Goal: Information Seeking & Learning: Check status

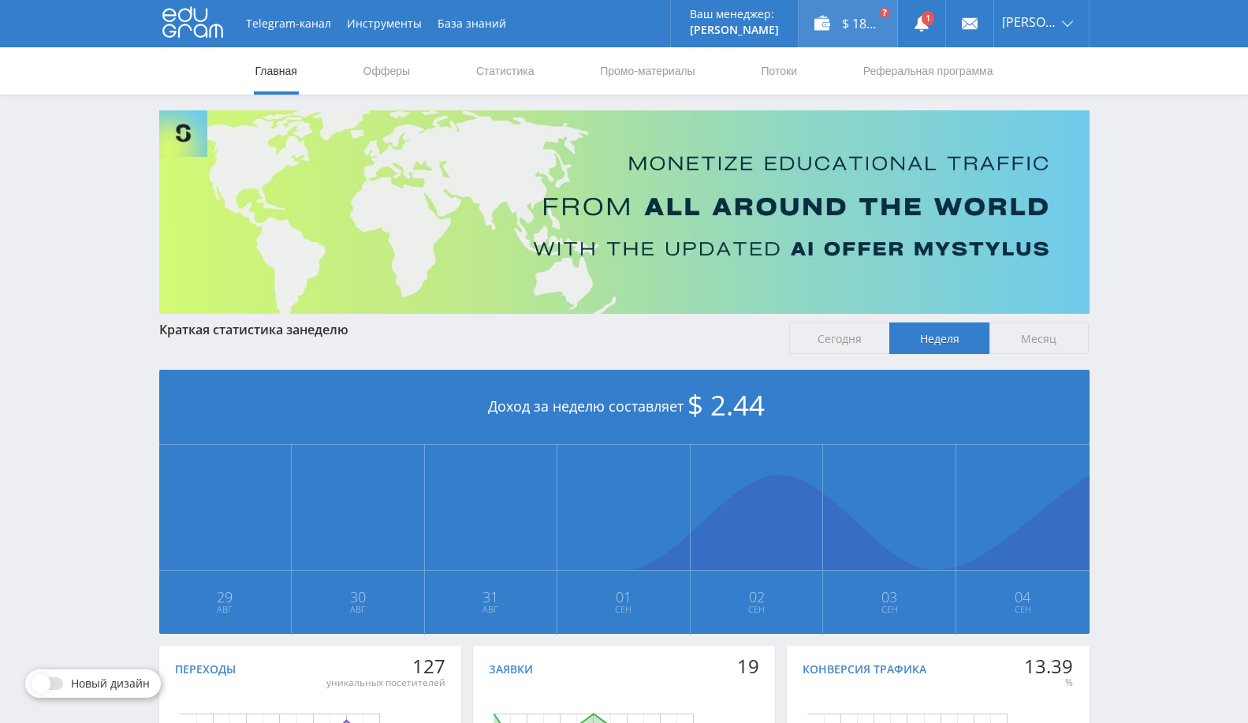
click at [867, 13] on div "$ 183.58" at bounding box center [848, 23] width 99 height 47
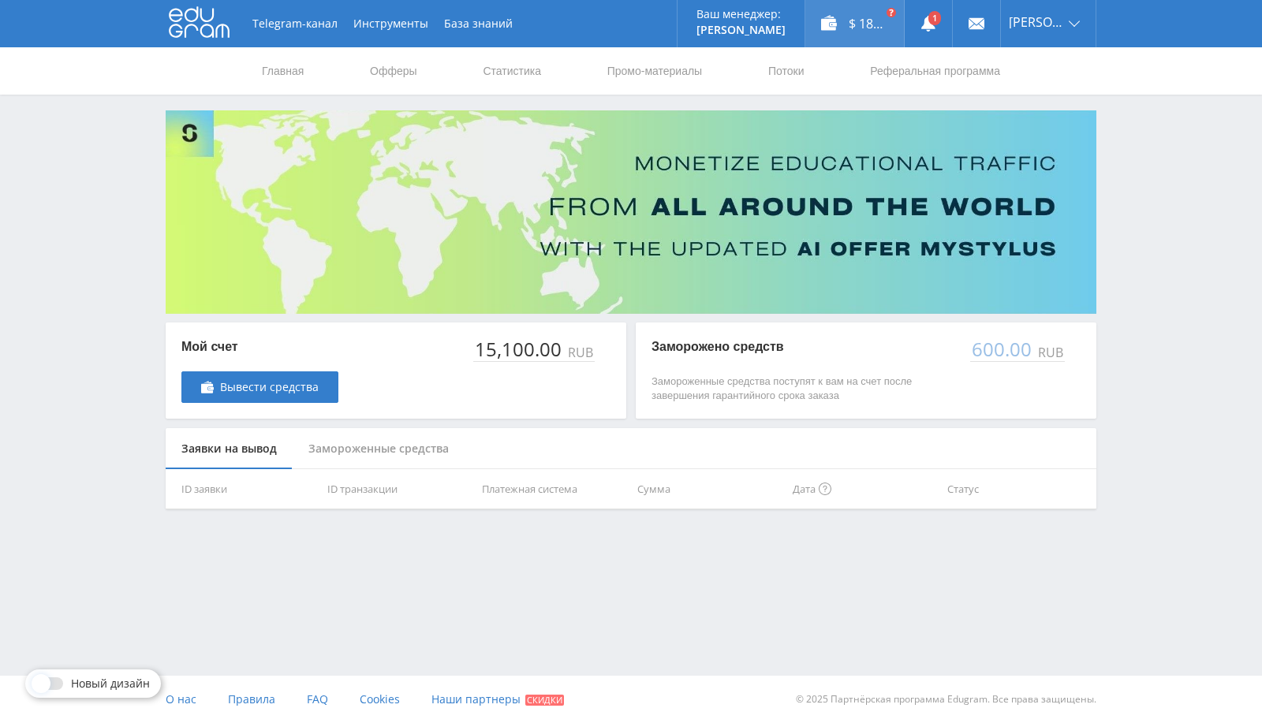
click at [859, 17] on div "$ 183.58" at bounding box center [854, 23] width 99 height 47
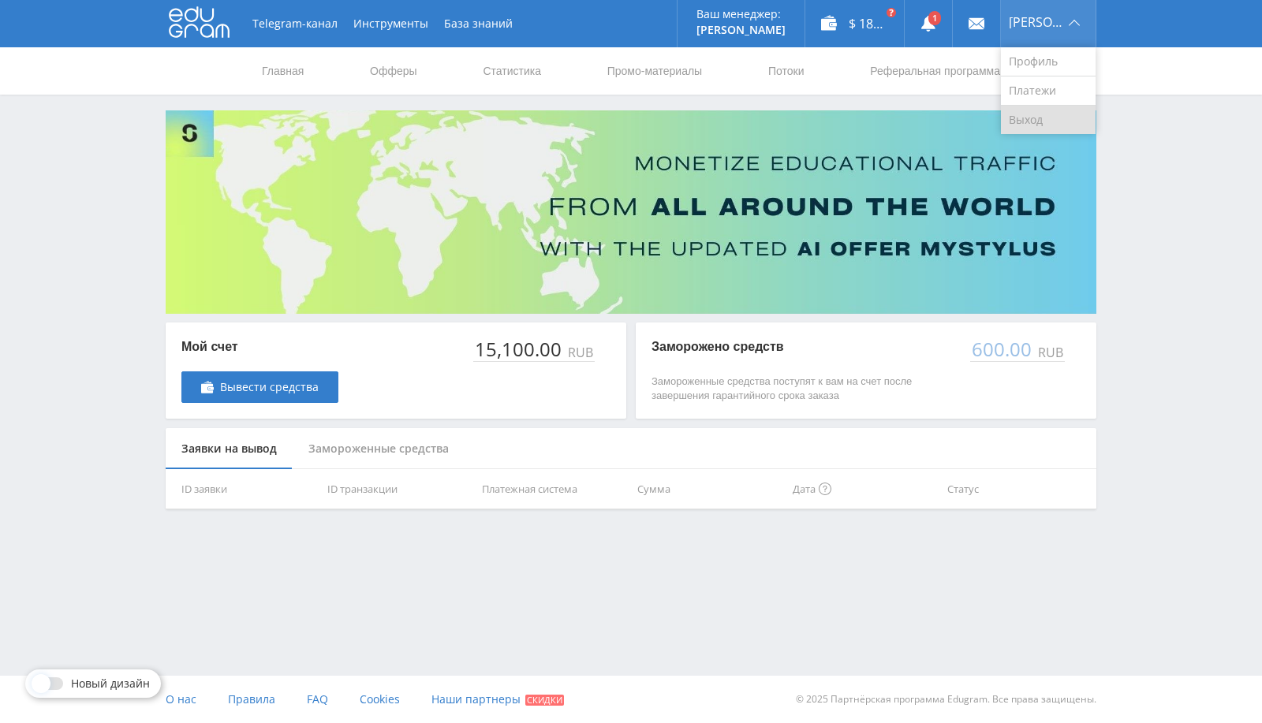
click at [1036, 117] on link "Выход" at bounding box center [1048, 120] width 95 height 28
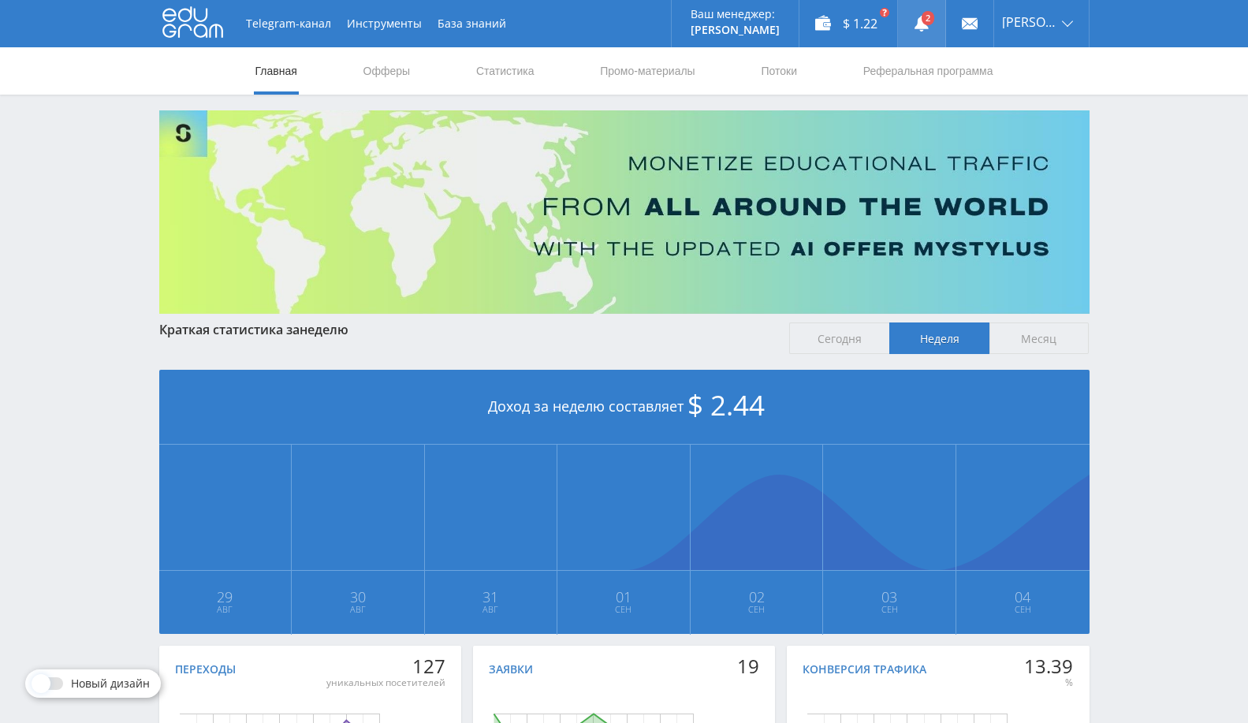
click at [920, 24] on use at bounding box center [922, 24] width 14 height 16
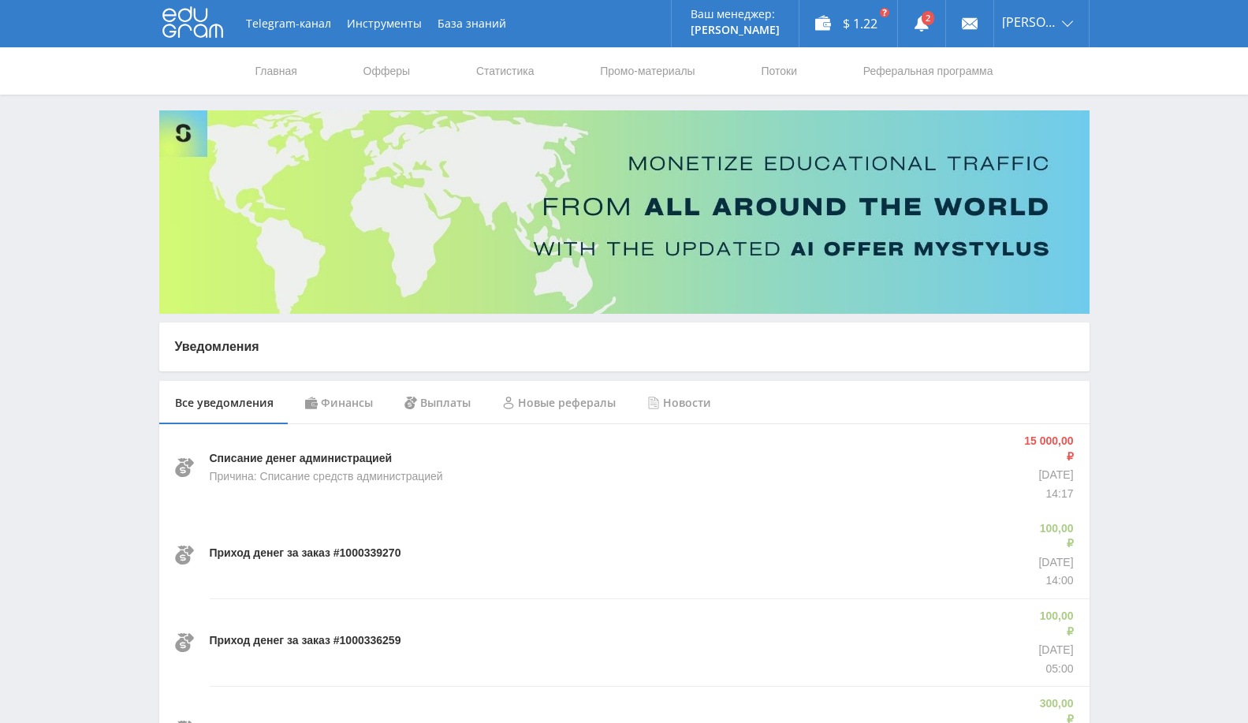
click at [329, 409] on div "Финансы" at bounding box center [338, 403] width 99 height 44
click at [166, 391] on div "Все уведомления" at bounding box center [224, 403] width 130 height 44
click at [1025, 113] on link "Выход" at bounding box center [1041, 120] width 95 height 28
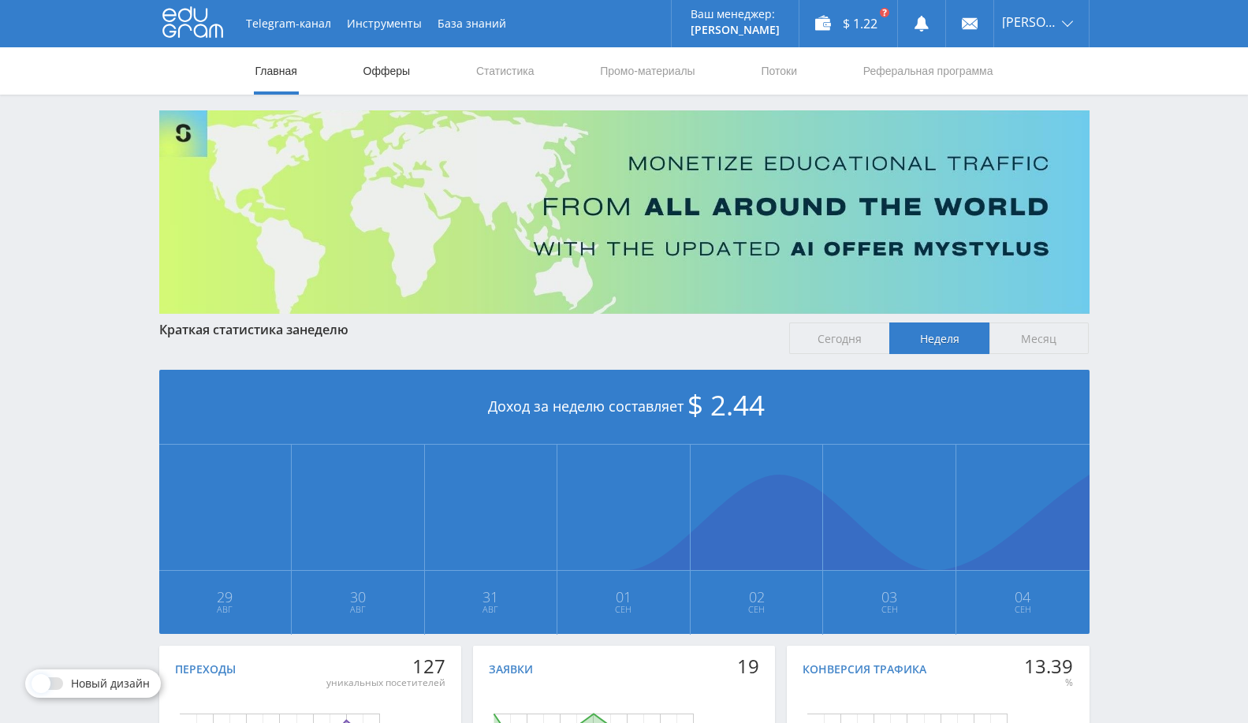
click at [397, 70] on link "Офферы" at bounding box center [387, 70] width 50 height 47
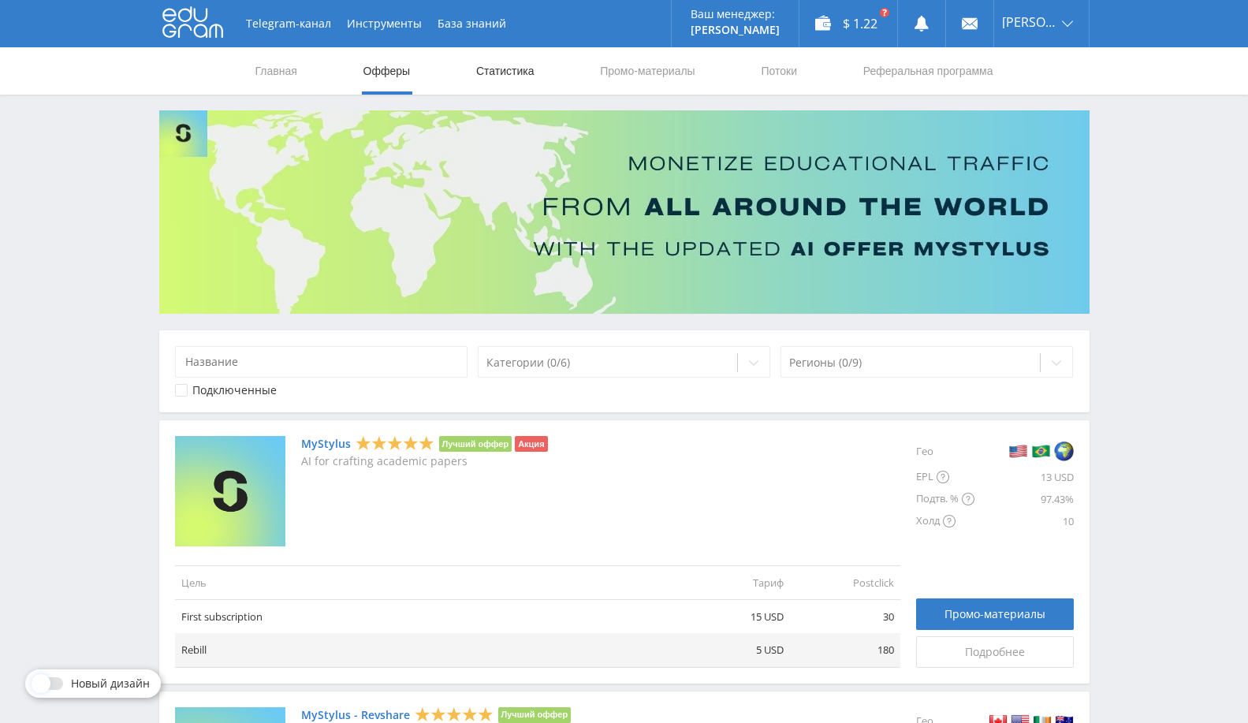
click at [508, 61] on link "Статистика" at bounding box center [506, 70] width 62 height 47
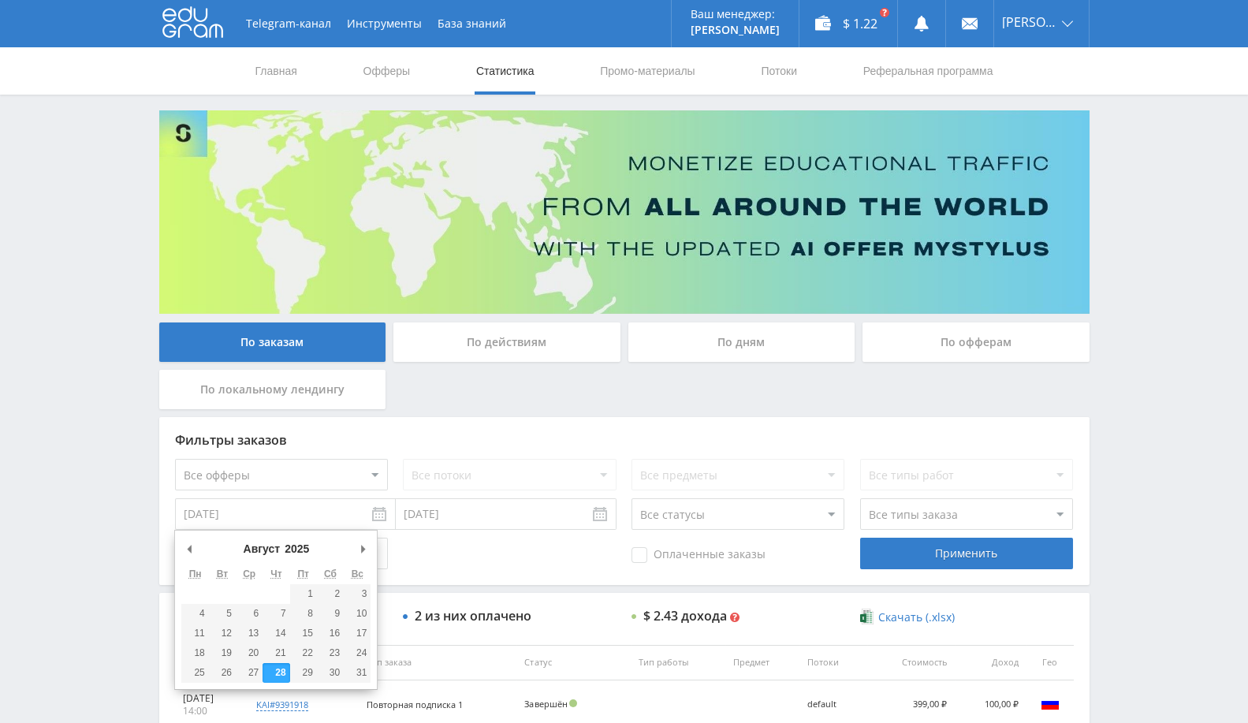
click at [225, 517] on input "28.08.2025" at bounding box center [285, 514] width 221 height 32
click at [185, 548] on button "Предыдущий месяц" at bounding box center [189, 549] width 16 height 24
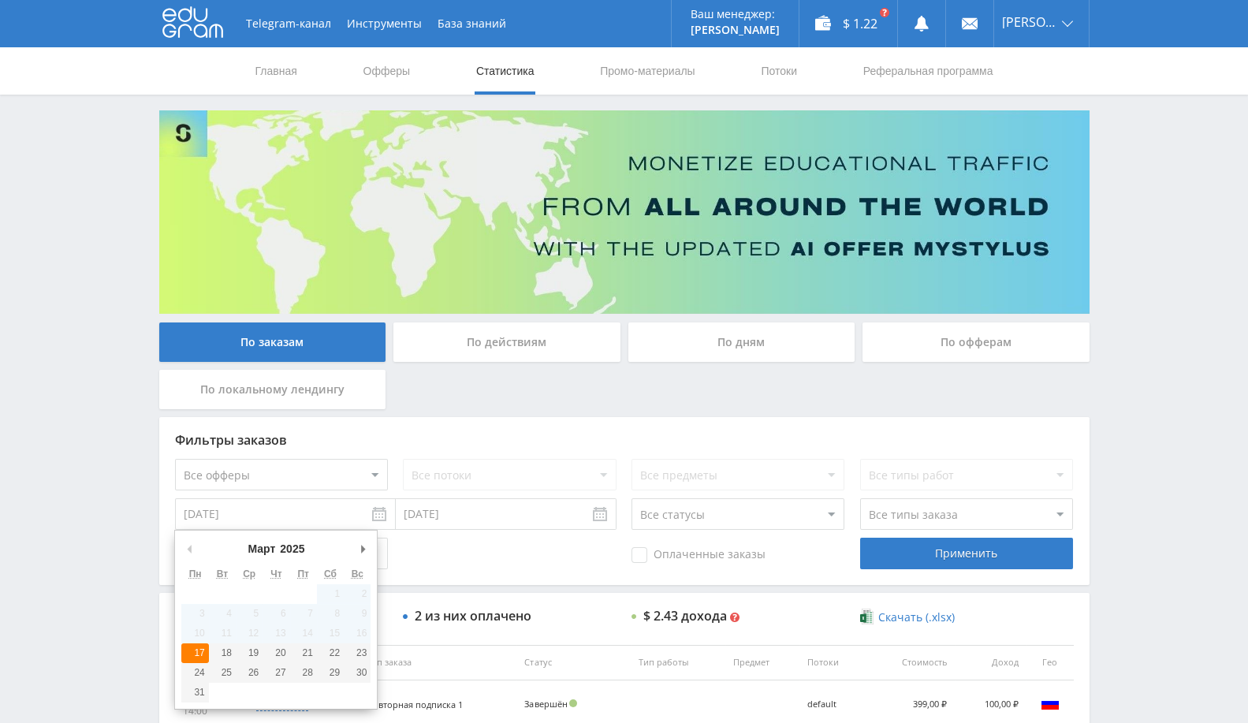
type input "17.03.2025"
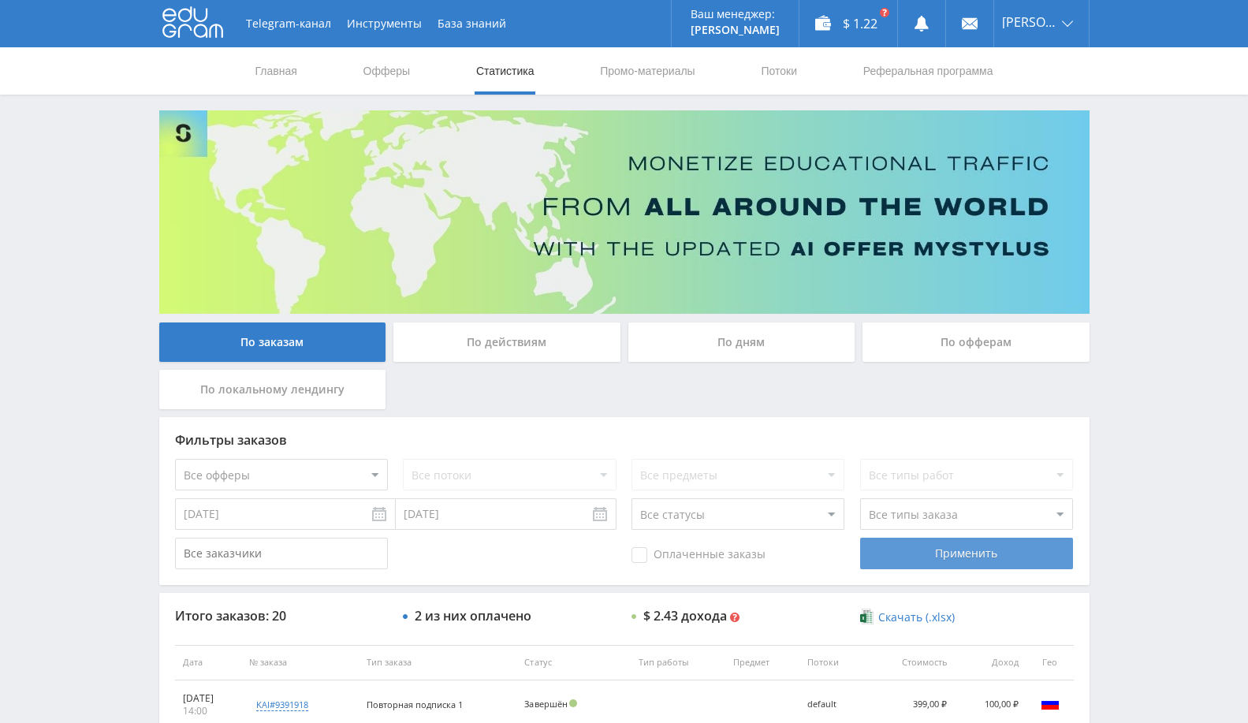
click at [881, 547] on div "Применить" at bounding box center [966, 554] width 213 height 32
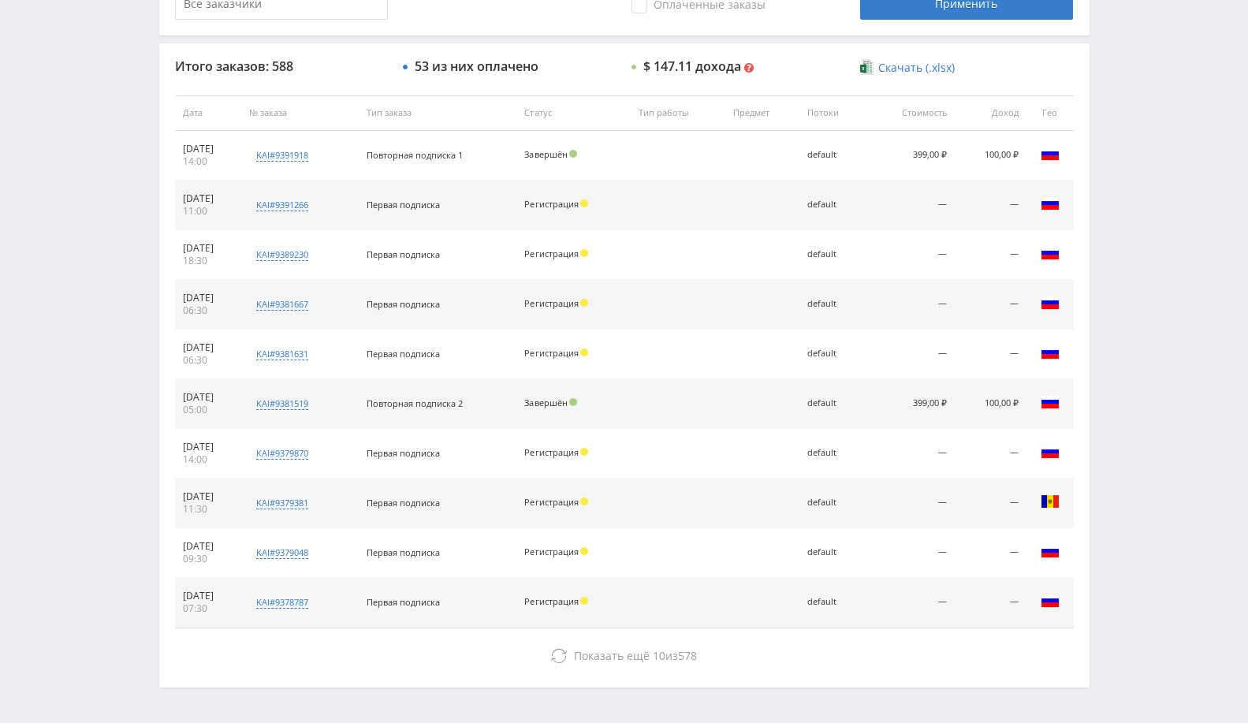
scroll to position [597, 0]
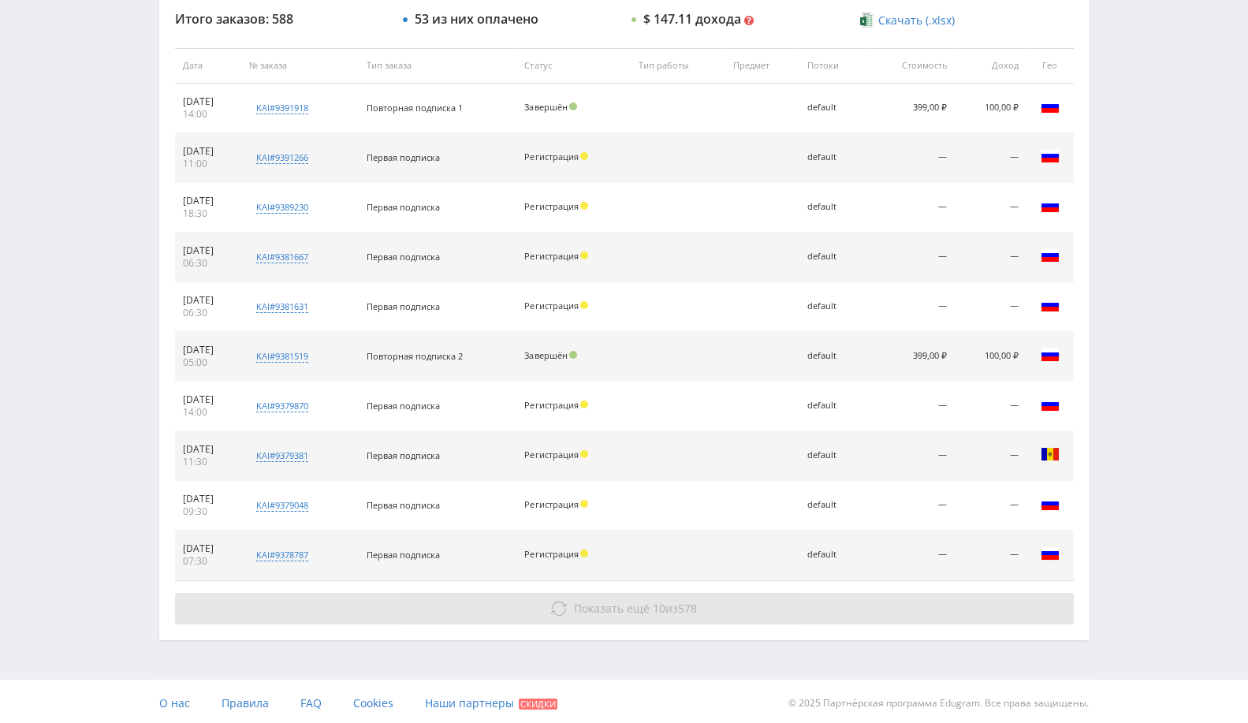
click at [647, 611] on span "Показать ещё 10 из 578" at bounding box center [635, 608] width 123 height 15
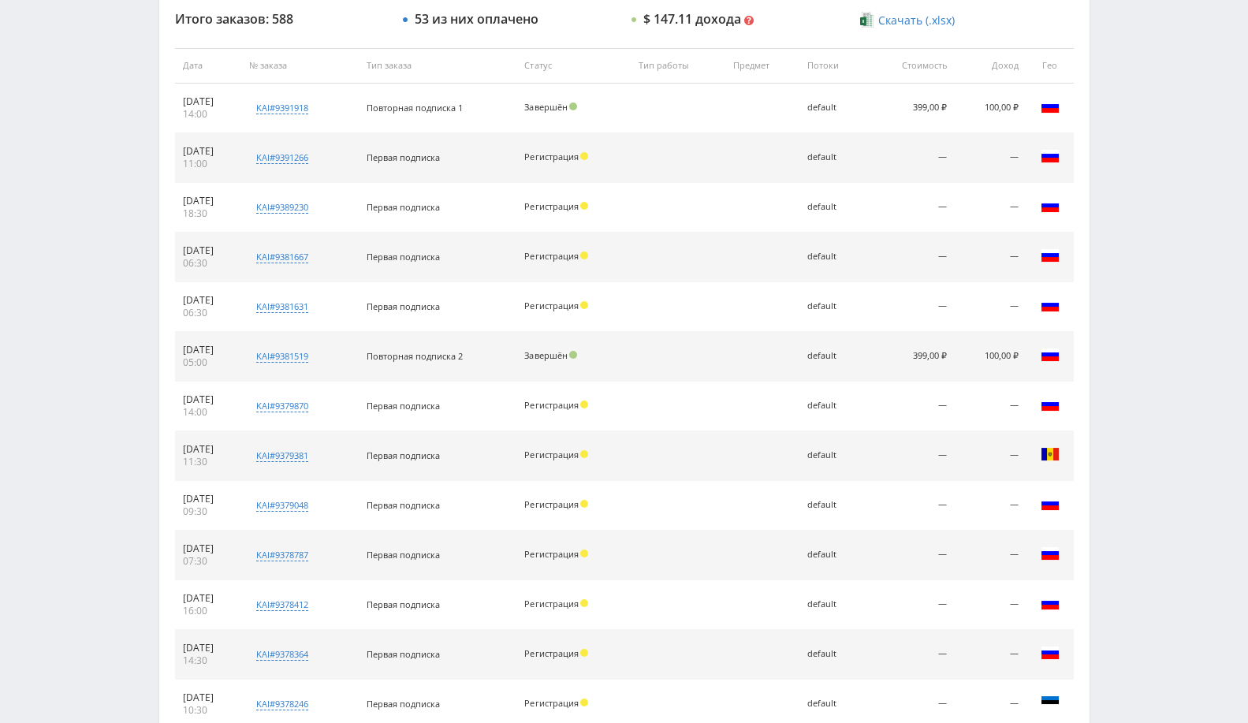
click at [680, 602] on td at bounding box center [678, 605] width 94 height 50
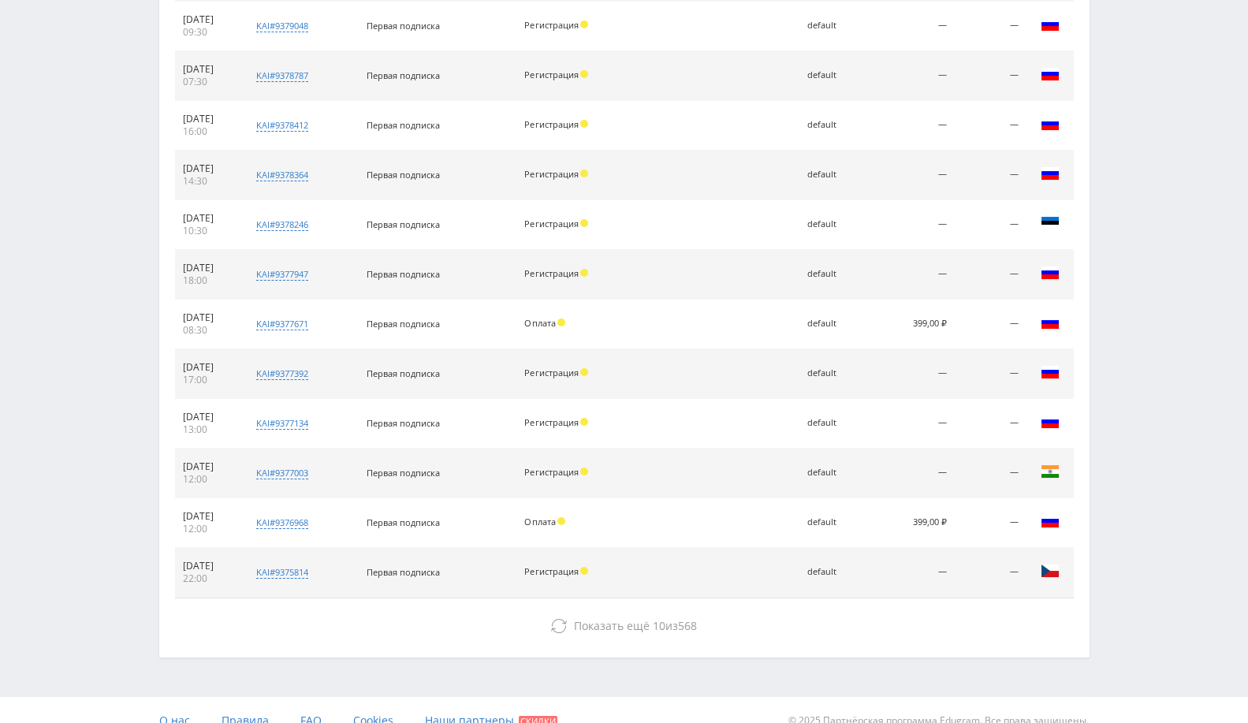
scroll to position [1091, 0]
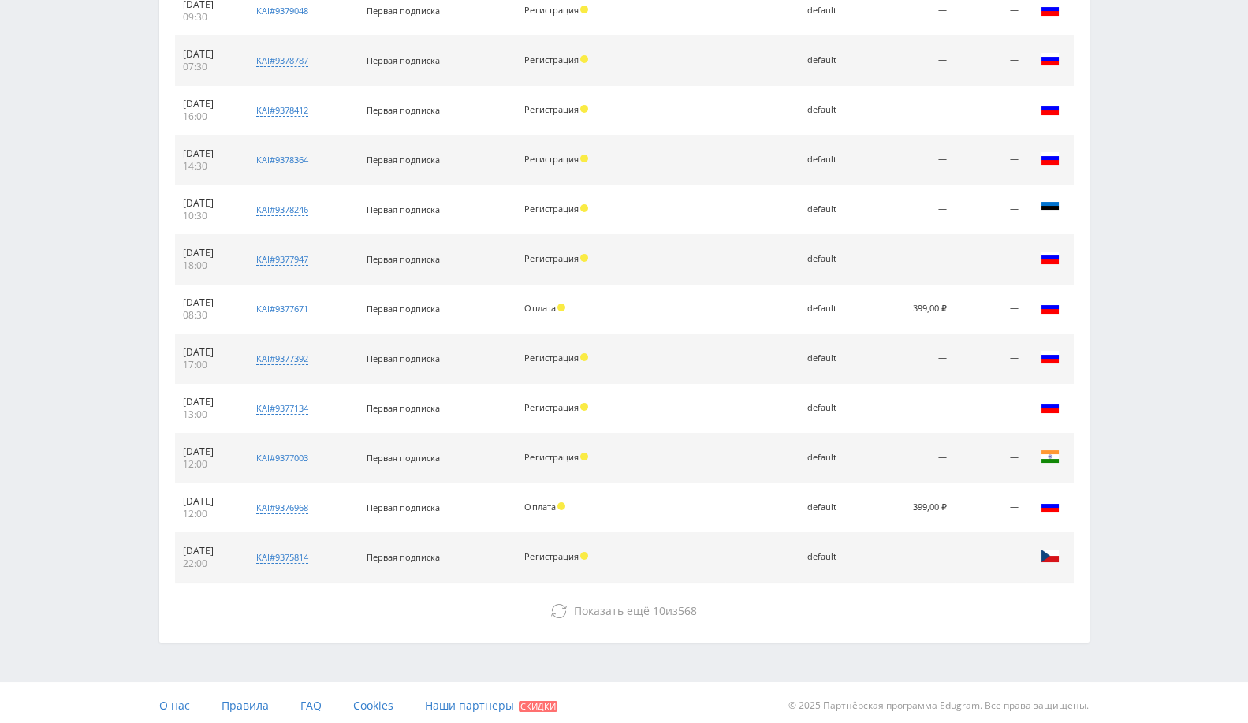
click at [584, 629] on div "Итого заказов: 588 53 из них оплачено $ 147.11 дохода Мультивалютный доход 12 0…" at bounding box center [624, 72] width 931 height 1140
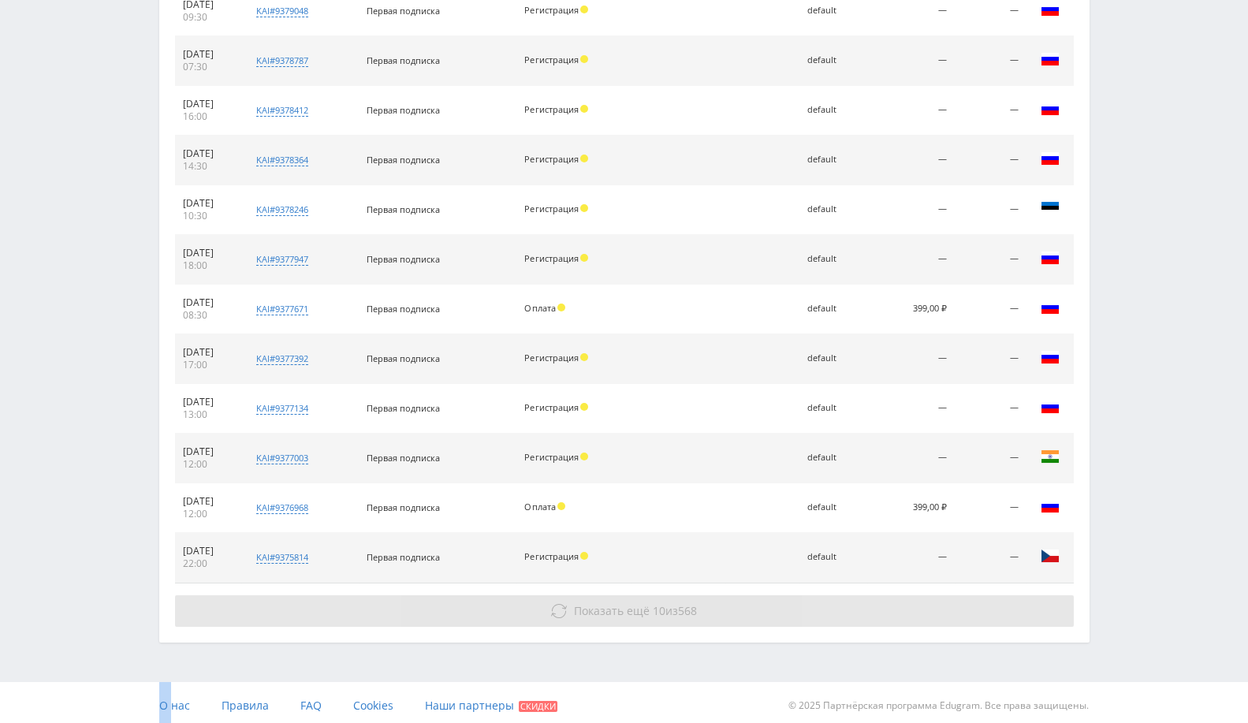
click at [631, 595] on button "Показать ещё 10 из 568" at bounding box center [624, 611] width 899 height 32
click at [700, 603] on button "Показать ещё 10 из 568" at bounding box center [624, 611] width 899 height 32
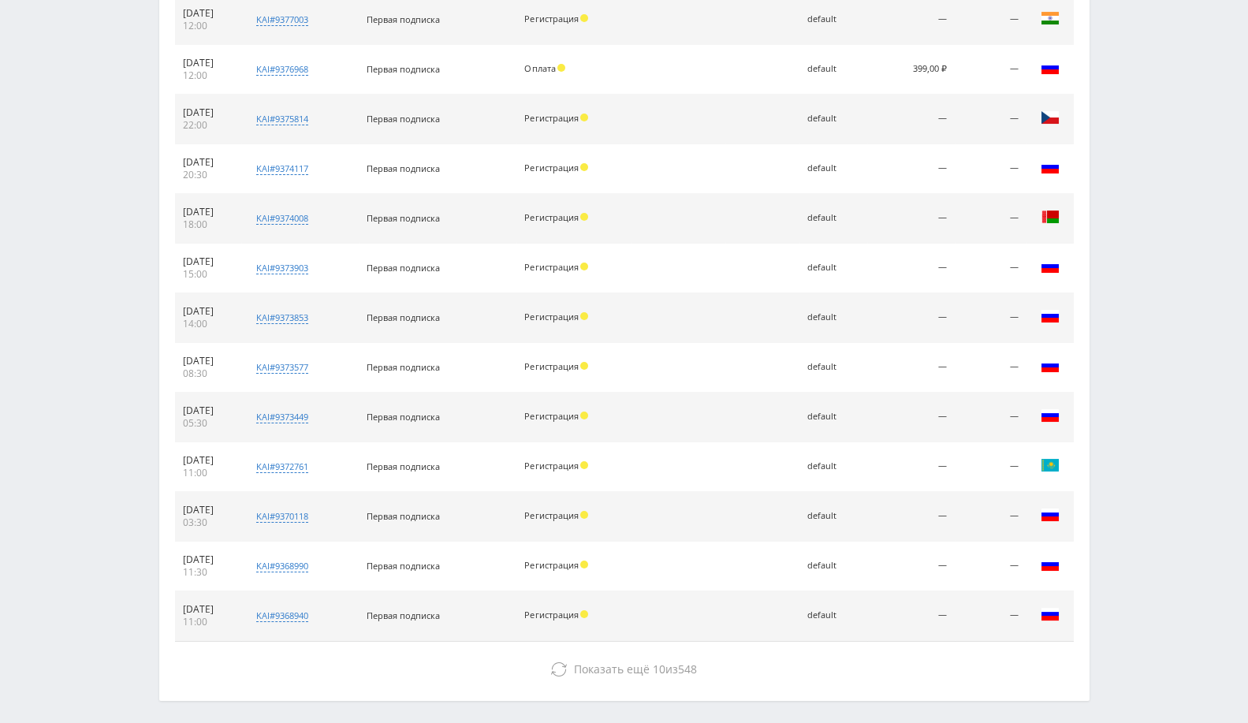
scroll to position [1586, 0]
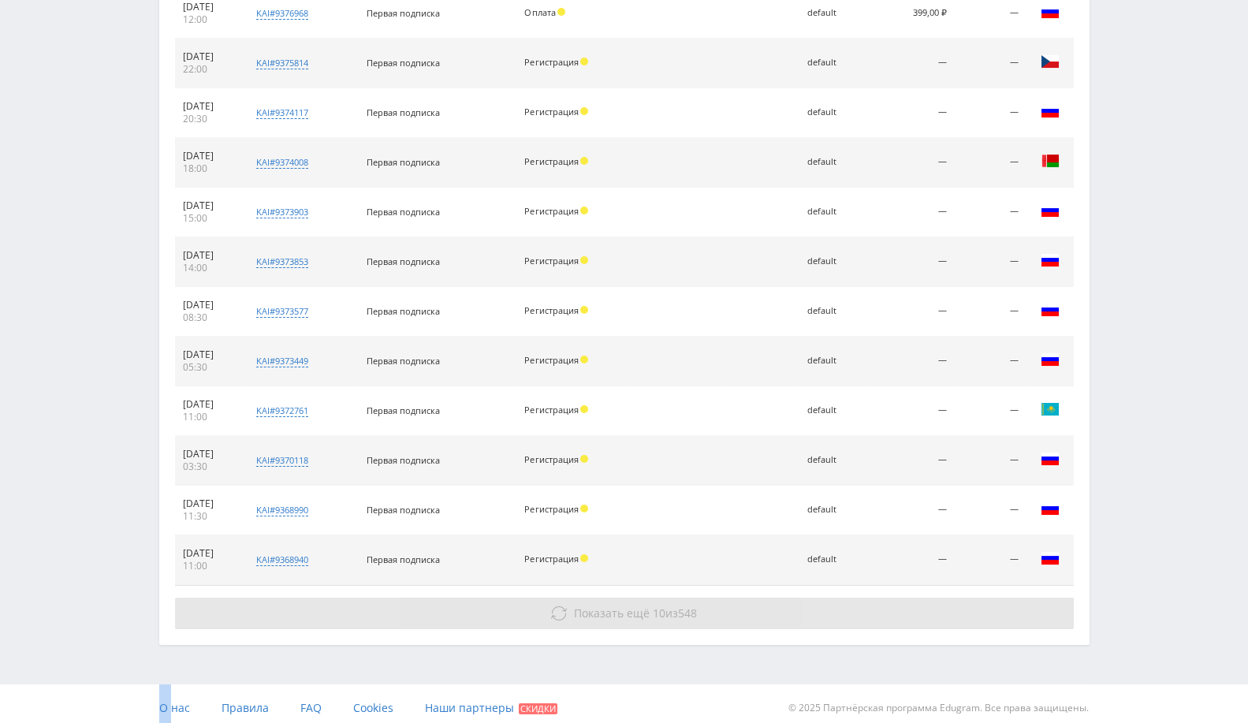
click at [691, 606] on span "548" at bounding box center [687, 613] width 19 height 15
click at [667, 606] on span "Показать ещё 10 из 538" at bounding box center [635, 613] width 123 height 15
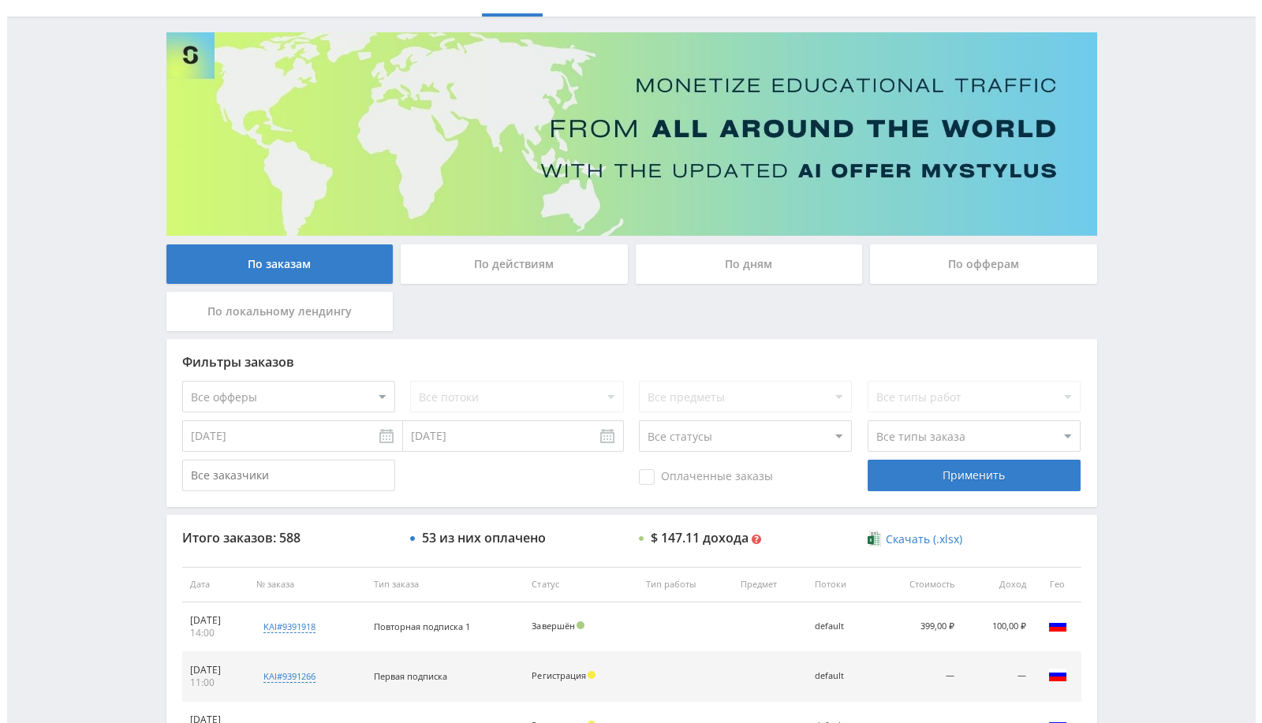
scroll to position [0, 0]
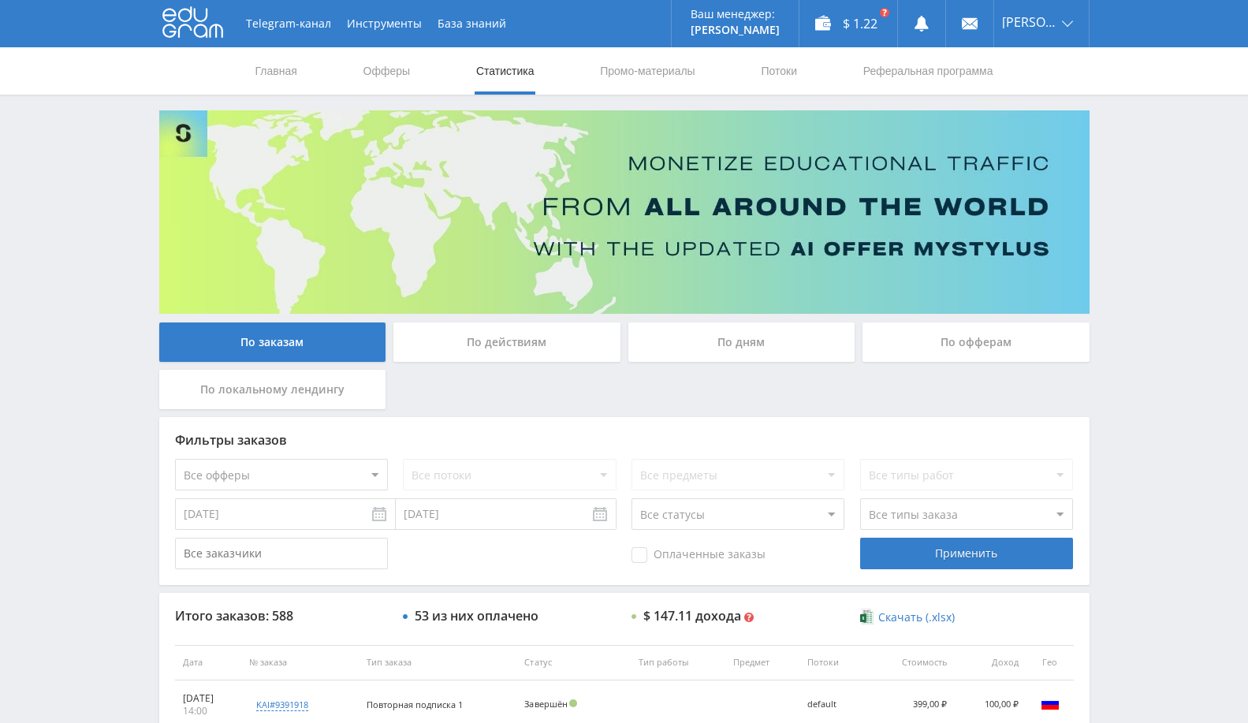
click at [513, 474] on div "Все потоки" at bounding box center [509, 475] width 213 height 32
click at [301, 472] on select "Все офферы MyStylus MyStylus - Revshare Кампус AI Studybay Автор24 Studybay Bra…" at bounding box center [281, 475] width 213 height 32
select select "340"
click at [319, 461] on select "Все офферы MyStylus MyStylus - Revshare Кампус AI Studybay Автор24 Studybay Bra…" at bounding box center [281, 475] width 213 height 32
select select "376"
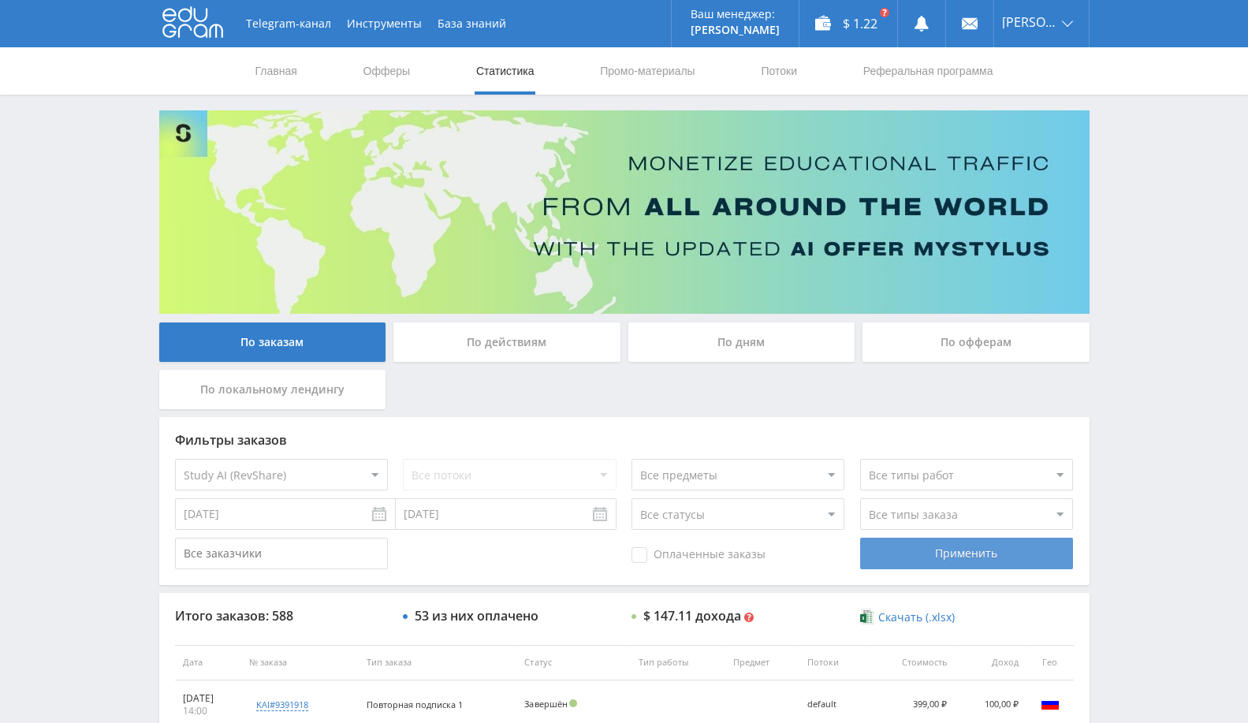
click at [955, 555] on div "Применить" at bounding box center [966, 554] width 213 height 32
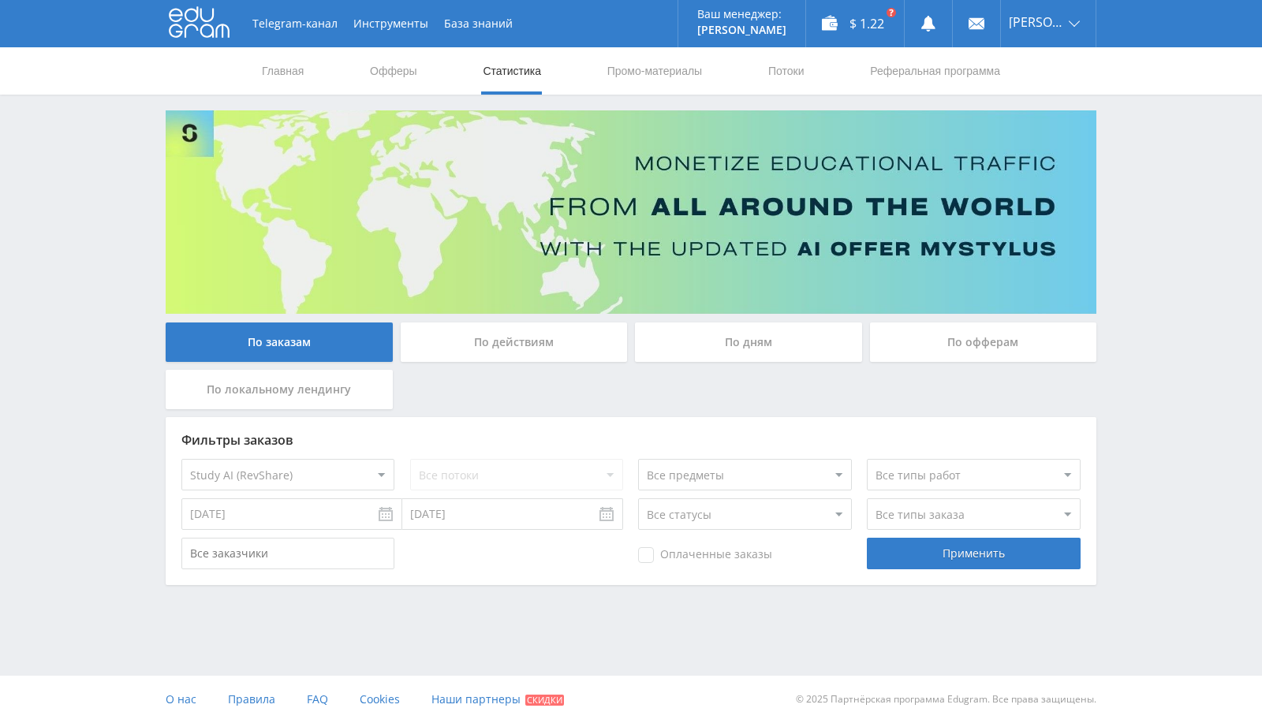
click at [483, 631] on div "Telegram-канал Инструменты База знаний Ваш менеджер: Valeria Valeria Online @va…" at bounding box center [631, 336] width 1262 height 672
click at [267, 483] on select "Все офферы MyStylus MyStylus - Revshare Кампус AI Studybay Автор24 Studybay Bra…" at bounding box center [287, 475] width 213 height 32
select select "339"
drag, startPoint x: 946, startPoint y: 553, endPoint x: 926, endPoint y: 569, distance: 25.9
click at [946, 553] on div "Применить" at bounding box center [973, 554] width 213 height 32
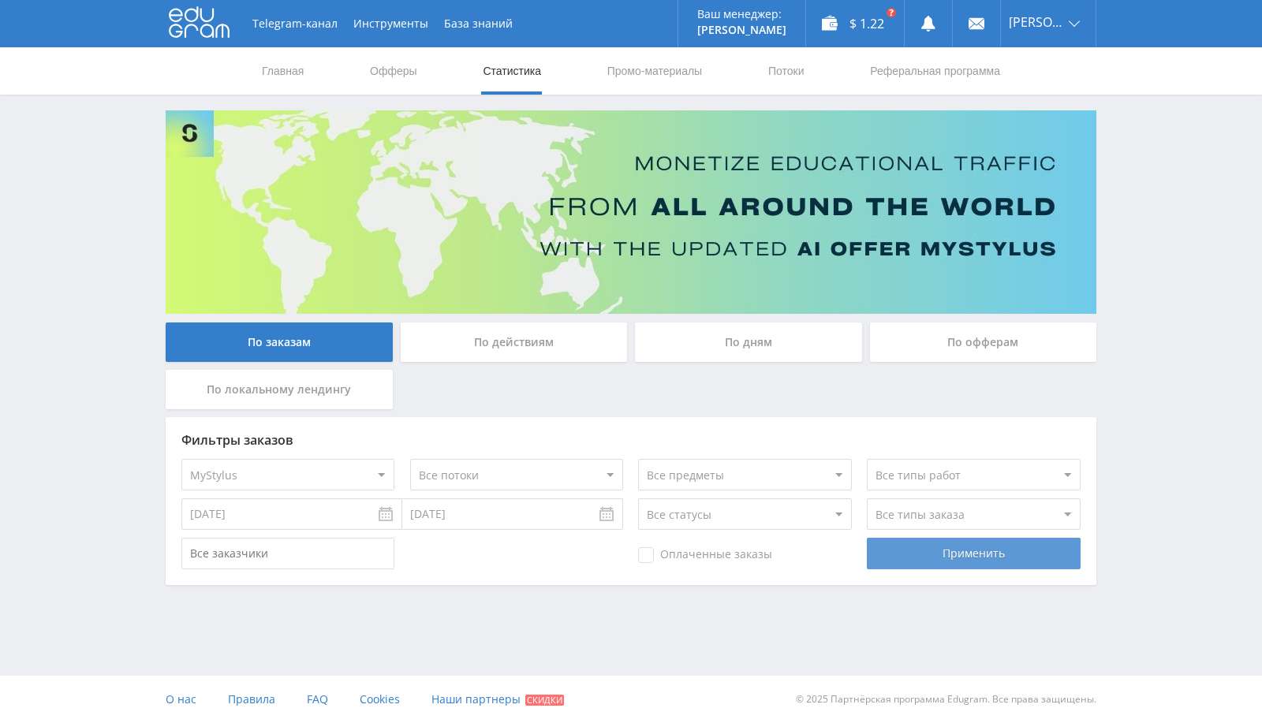
click at [957, 550] on div "Применить" at bounding box center [973, 554] width 213 height 32
drag, startPoint x: 957, startPoint y: 550, endPoint x: 726, endPoint y: 543, distance: 231.2
click at [957, 550] on div "Применить" at bounding box center [973, 554] width 213 height 32
click at [293, 461] on select "Все офферы MyStylus MyStylus - Revshare Кампус AI Studybay Автор24 Studybay Bra…" at bounding box center [287, 475] width 213 height 32
select select "340"
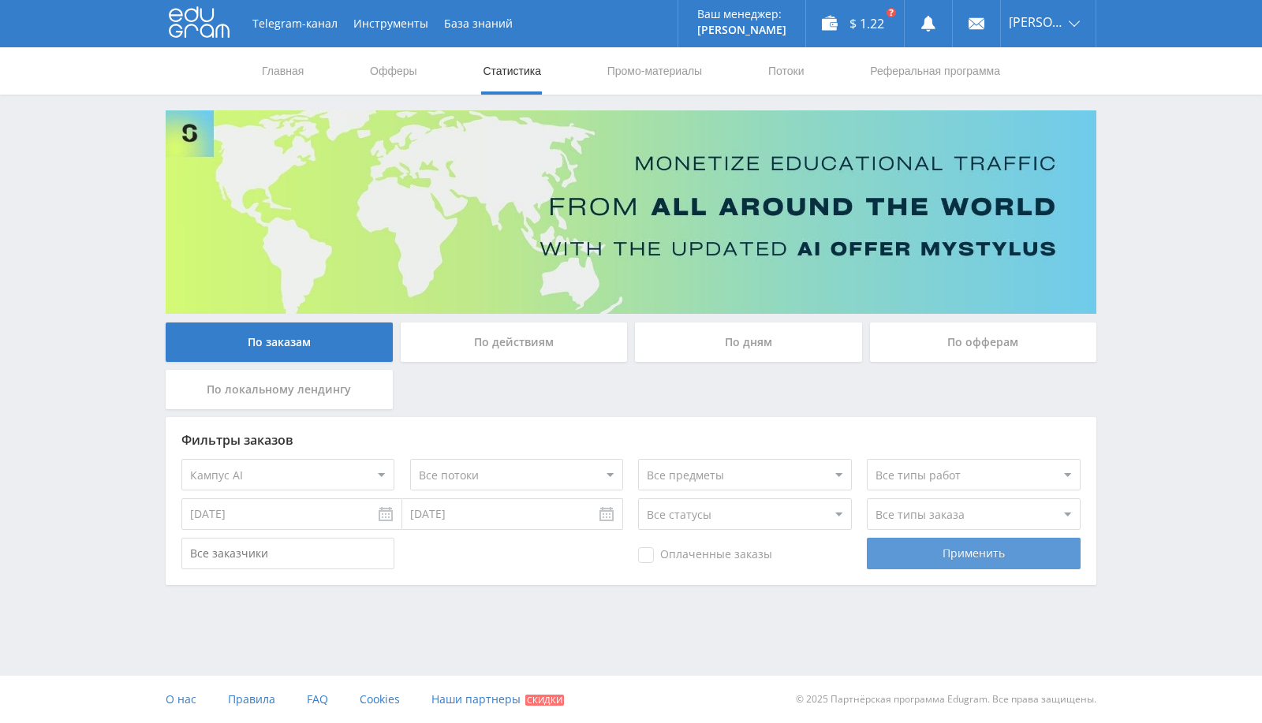
click at [924, 544] on div "Применить" at bounding box center [973, 554] width 213 height 32
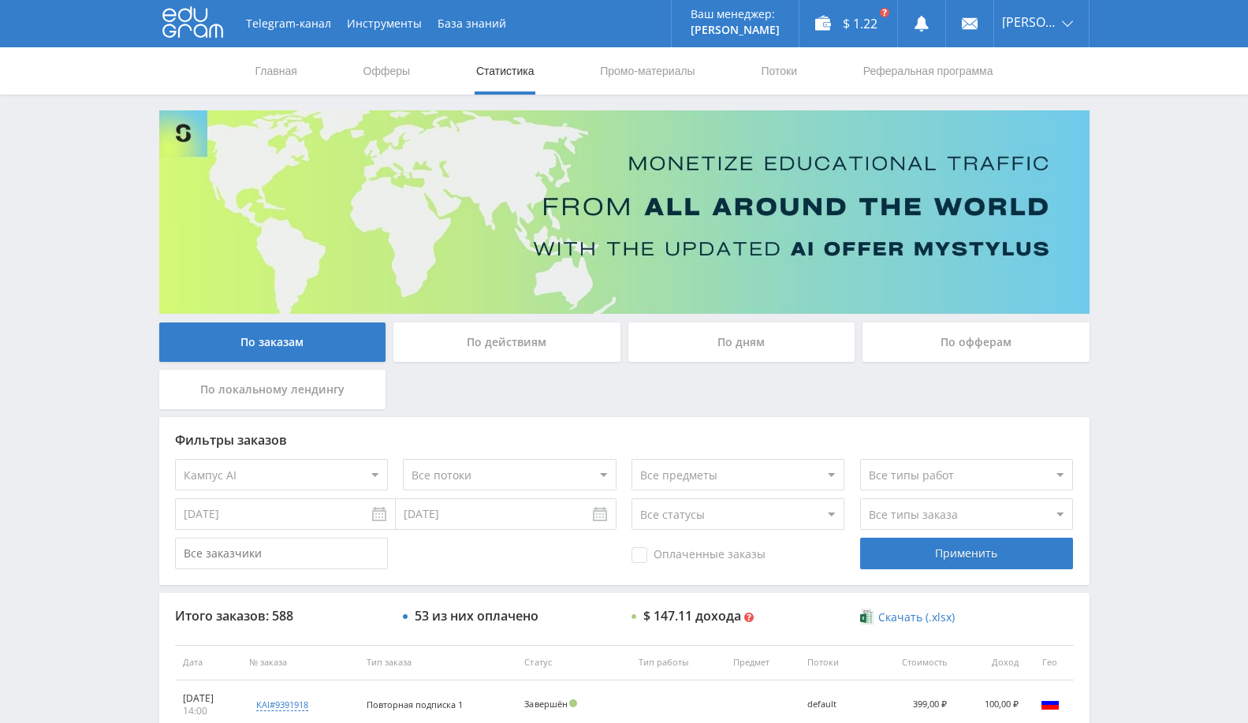
click at [273, 463] on select "Все офферы MyStylus MyStylus - Revshare Кампус AI Studybay Автор24 Studybay Bra…" at bounding box center [281, 475] width 213 height 32
select select "341"
click at [894, 561] on div "Применить" at bounding box center [966, 554] width 213 height 32
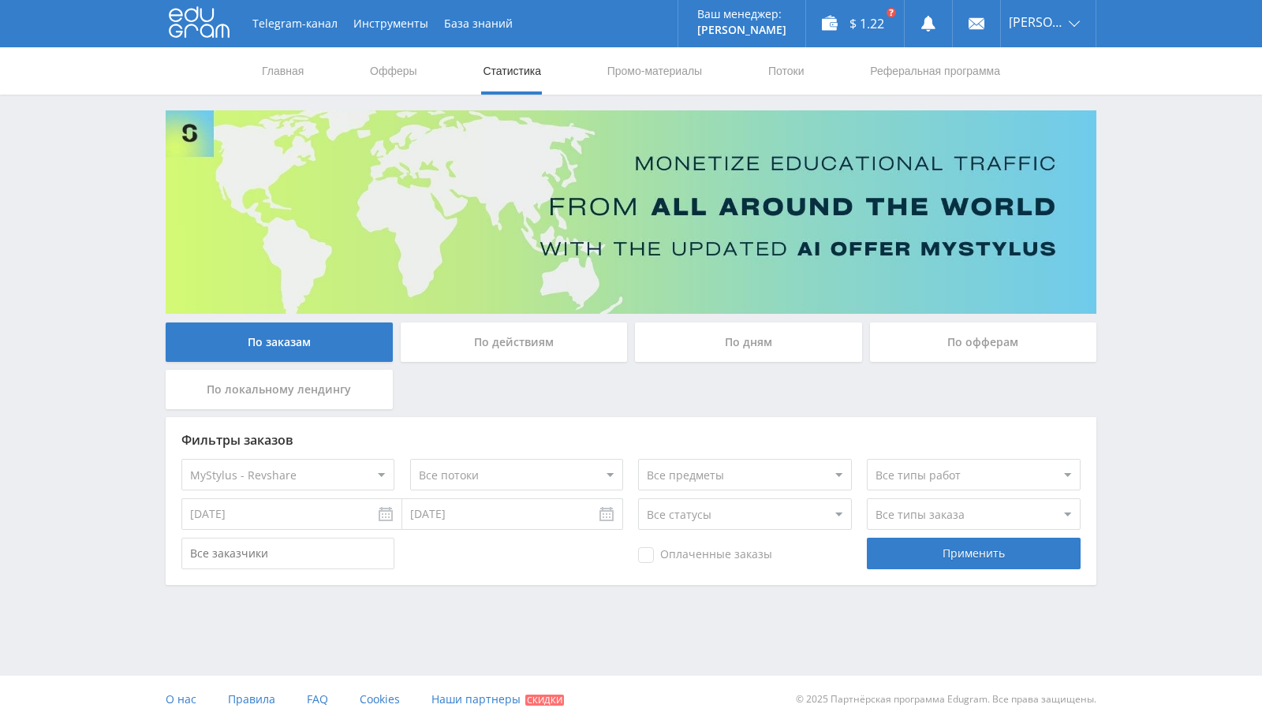
click at [214, 459] on select "Все офферы MyStylus MyStylus - Revshare Кампус AI Studybay Автор24 Studybay Bra…" at bounding box center [287, 475] width 213 height 32
select select "340"
click at [976, 560] on div "Применить" at bounding box center [973, 554] width 213 height 32
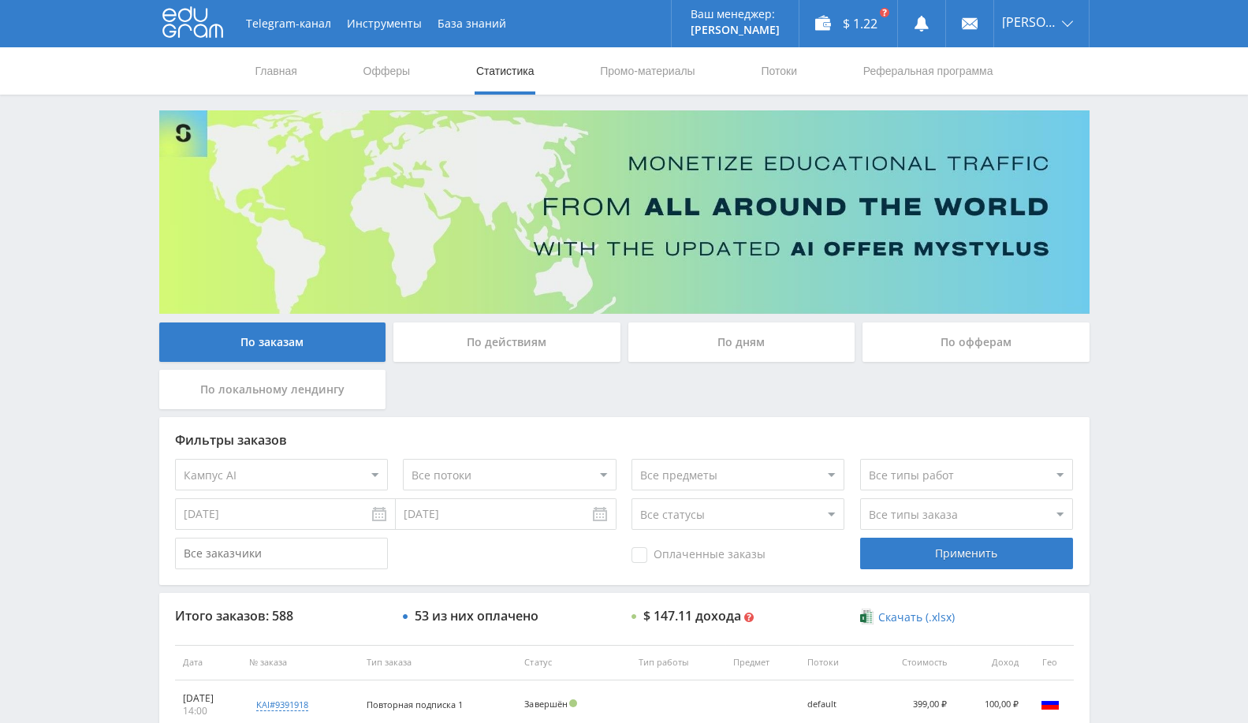
click at [295, 491] on div "Фильтры заказов Все офферы MyStylus MyStylus - Revshare Кампус AI Studybay Авто…" at bounding box center [624, 501] width 931 height 168
drag, startPoint x: 332, startPoint y: 490, endPoint x: 343, endPoint y: 482, distance: 13.6
click at [334, 488] on select "Все офферы MyStylus MyStylus - Revshare Кампус AI Studybay Автор24 Studybay Bra…" at bounding box center [281, 475] width 213 height 32
select select "376"
click at [944, 554] on div "Применить" at bounding box center [966, 554] width 213 height 32
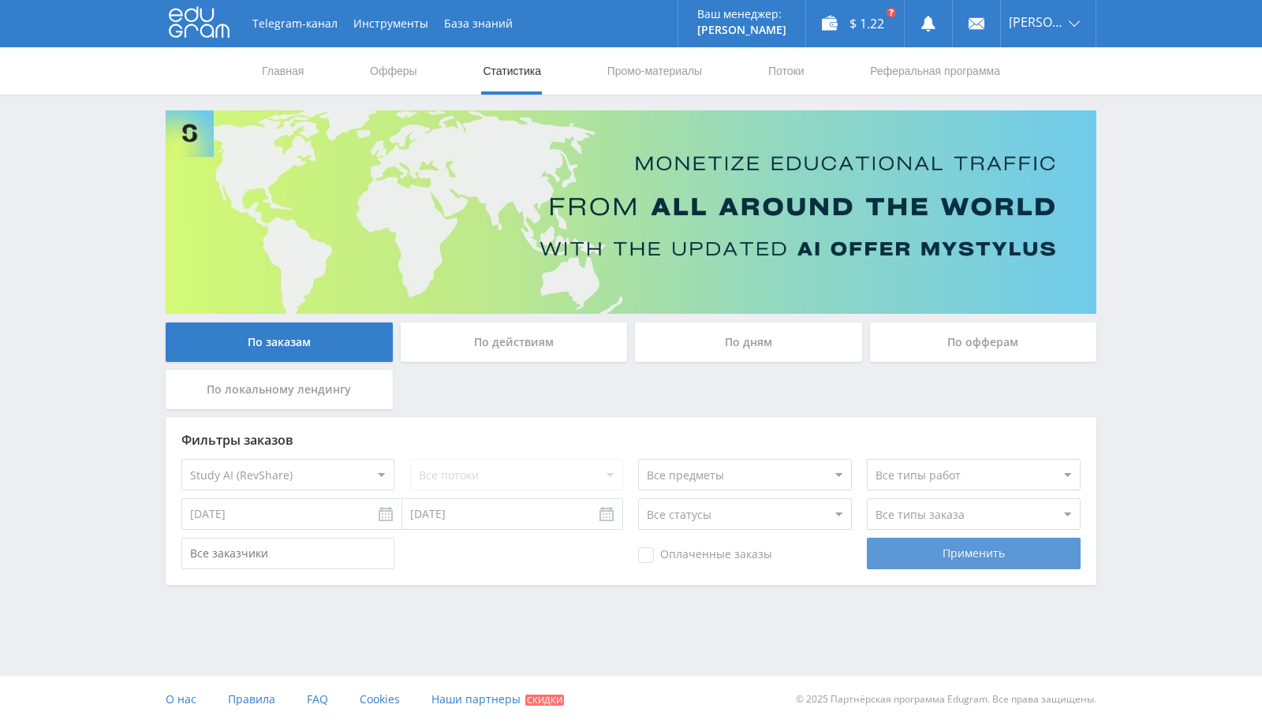
click at [944, 554] on div "Применить" at bounding box center [973, 554] width 213 height 32
click at [319, 477] on select "Все офферы MyStylus MyStylus - Revshare Кампус AI Studybay Автор24 Studybay Bra…" at bounding box center [287, 475] width 213 height 32
select select "3"
click at [905, 561] on div "Применить" at bounding box center [973, 554] width 213 height 32
click at [258, 476] on select "Все офферы MyStylus MyStylus - Revshare Кампус AI Studybay Автор24 Studybay Bra…" at bounding box center [287, 475] width 213 height 32
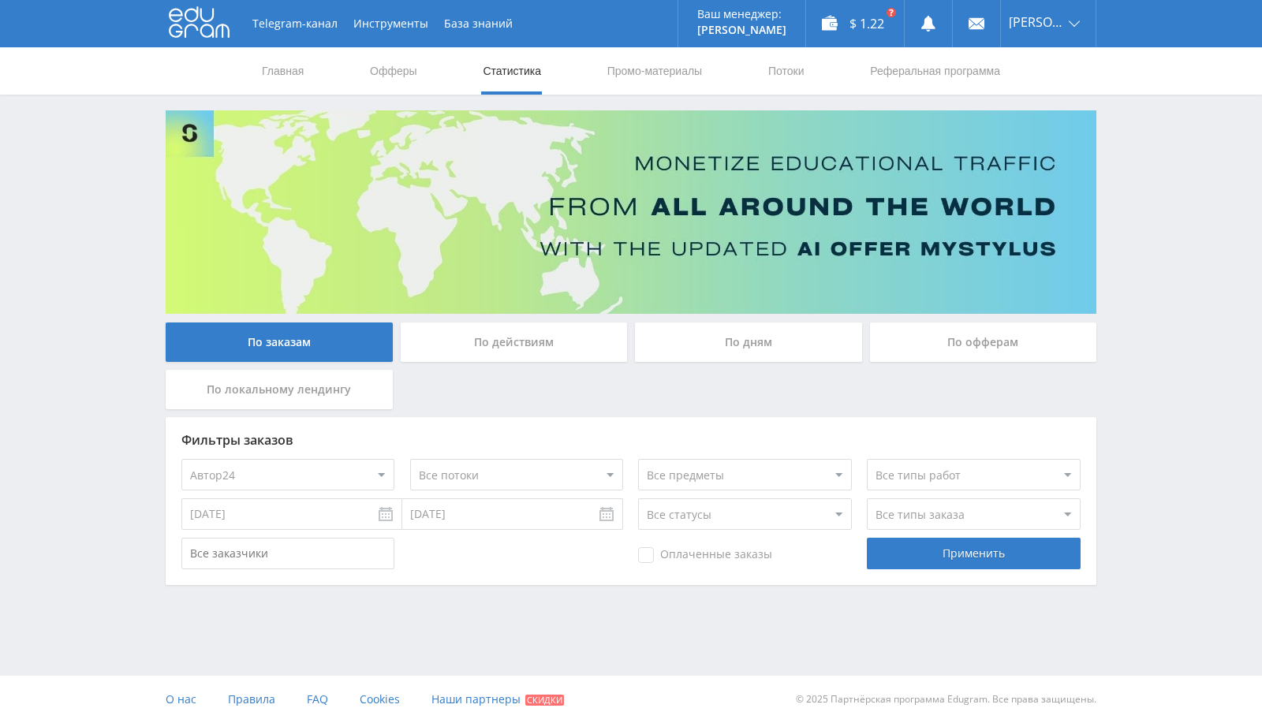
select select "1"
click at [1000, 555] on div "Применить" at bounding box center [973, 554] width 213 height 32
click at [989, 573] on div "Фильтры заказов Все офферы MyStylus MyStylus - Revshare Кампус AI Studybay Авто…" at bounding box center [631, 501] width 931 height 168
click at [991, 562] on div "Применить" at bounding box center [973, 554] width 213 height 32
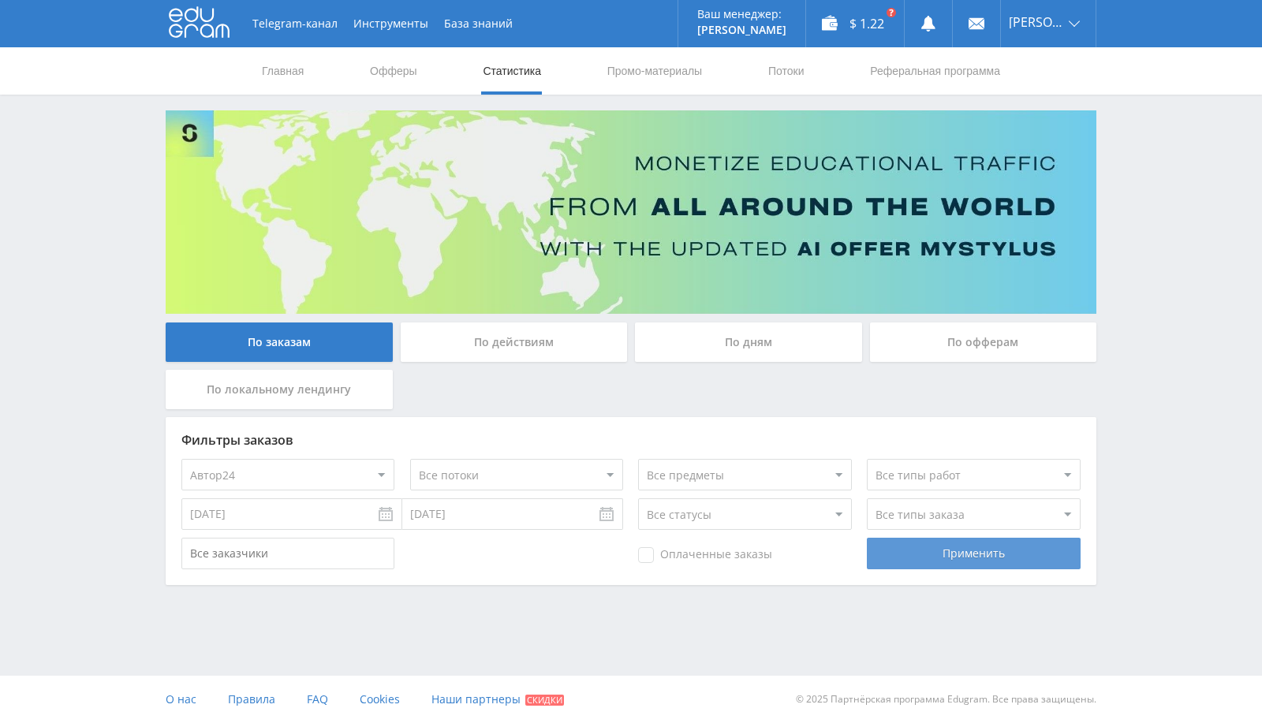
click at [991, 562] on div "Применить" at bounding box center [973, 554] width 213 height 32
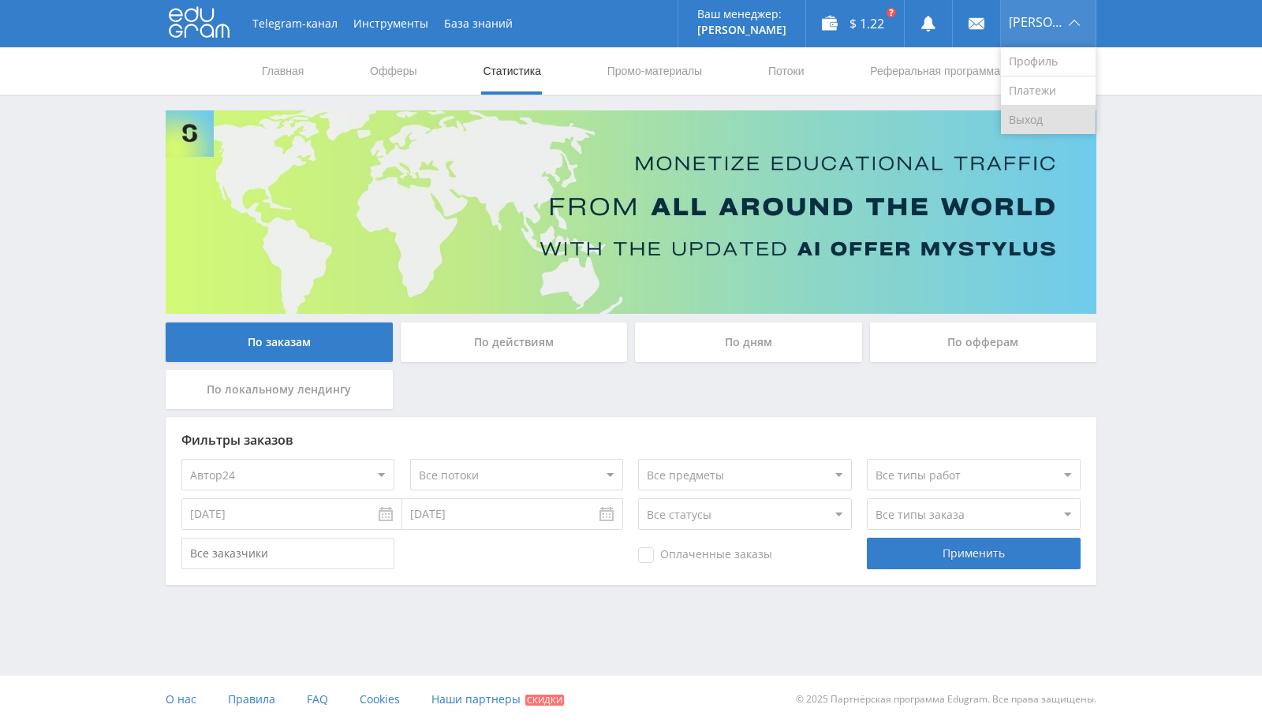
click at [1036, 125] on link "Выход" at bounding box center [1048, 120] width 95 height 28
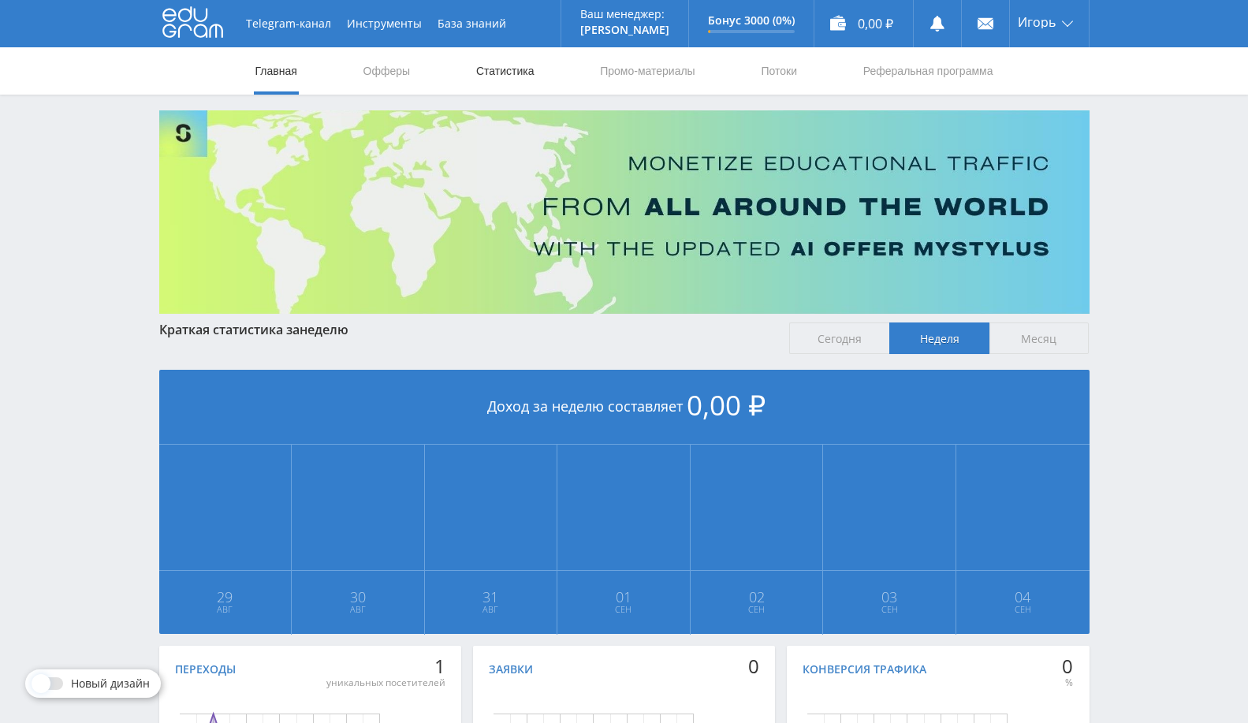
click at [494, 70] on link "Статистика" at bounding box center [506, 70] width 62 height 47
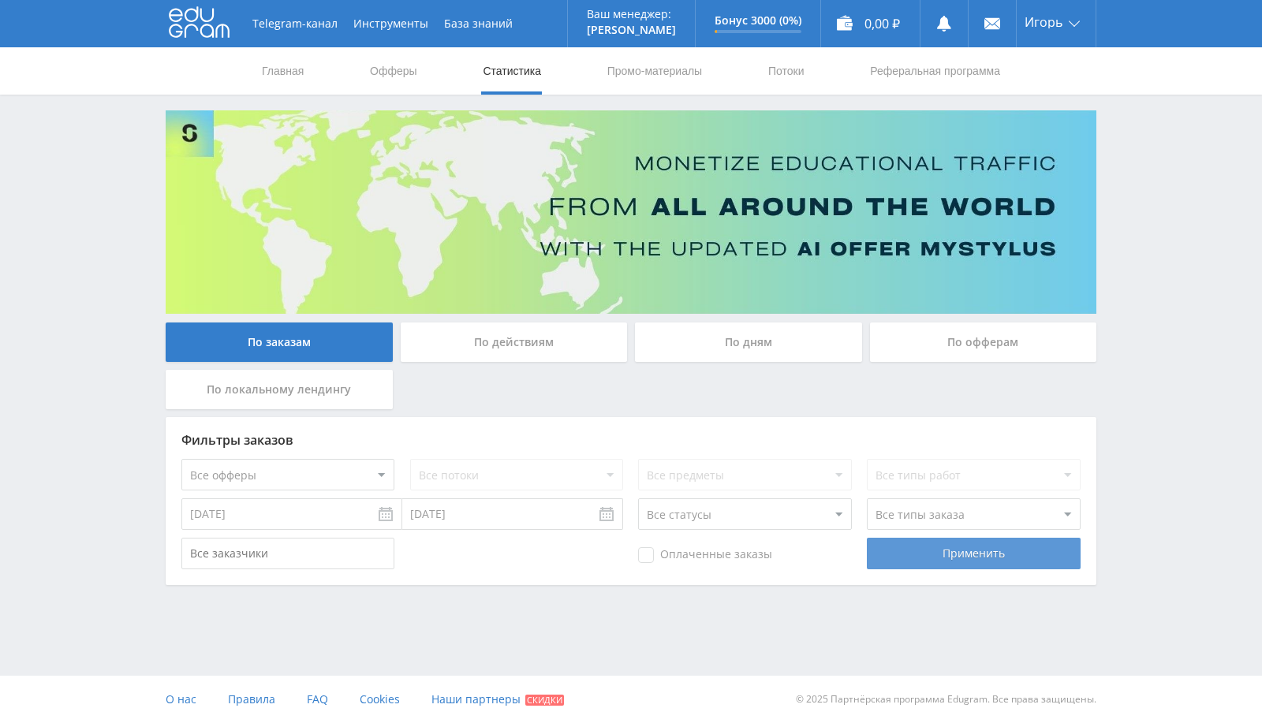
click at [982, 558] on div "Применить" at bounding box center [973, 554] width 213 height 32
click at [265, 517] on input "28.08.2025" at bounding box center [291, 514] width 221 height 32
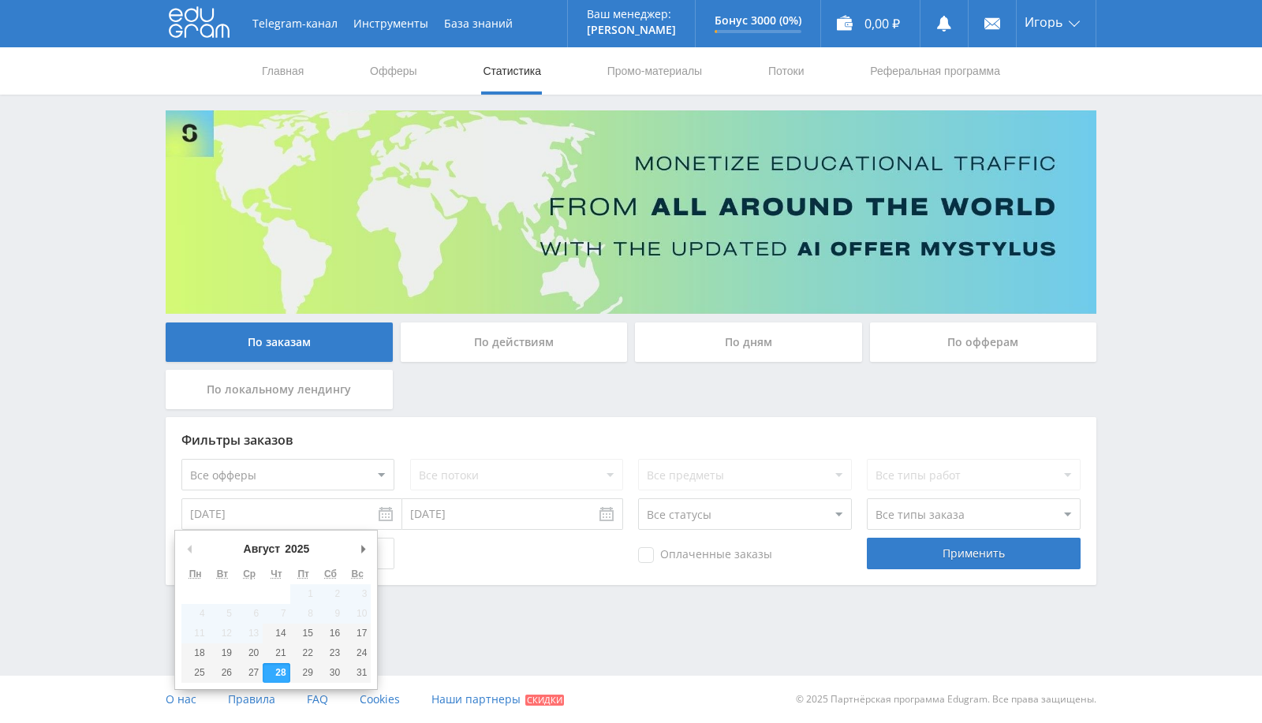
click at [187, 547] on button "Предыдущий месяц" at bounding box center [189, 549] width 16 height 24
type input "14.08.2025"
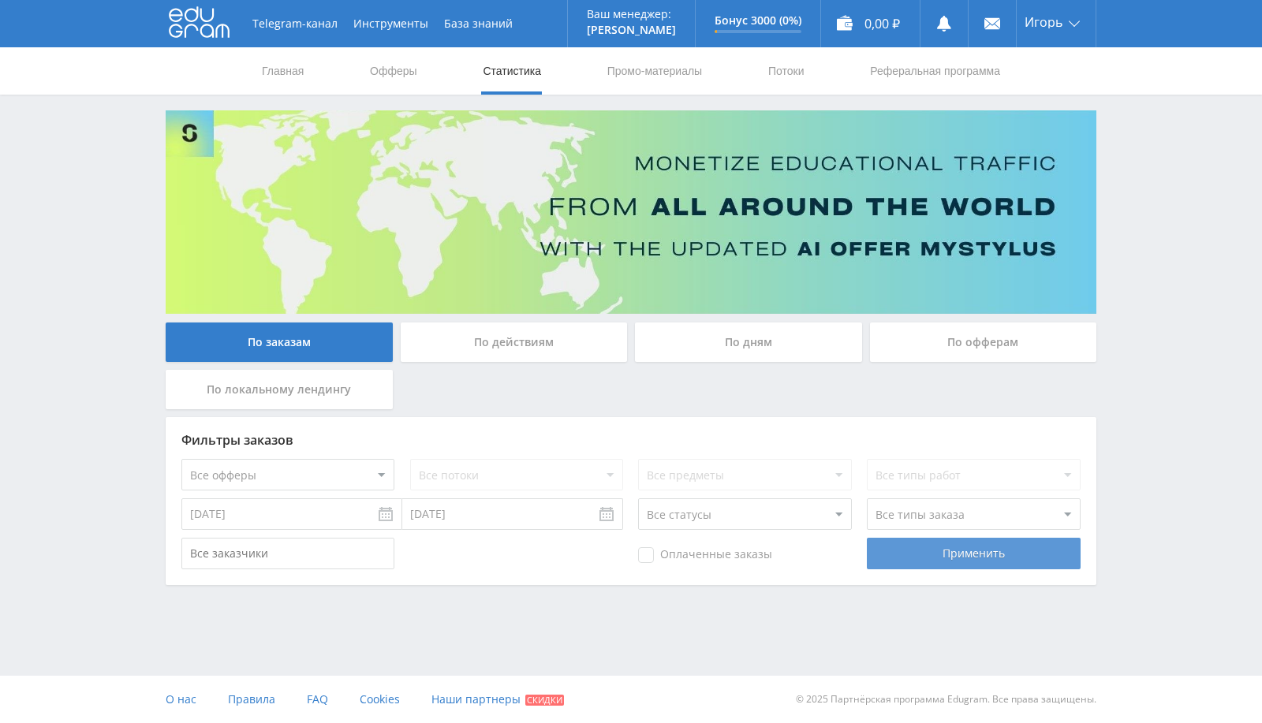
click at [938, 559] on div "Применить" at bounding box center [973, 554] width 213 height 32
click at [936, 559] on div "Применить" at bounding box center [973, 554] width 213 height 32
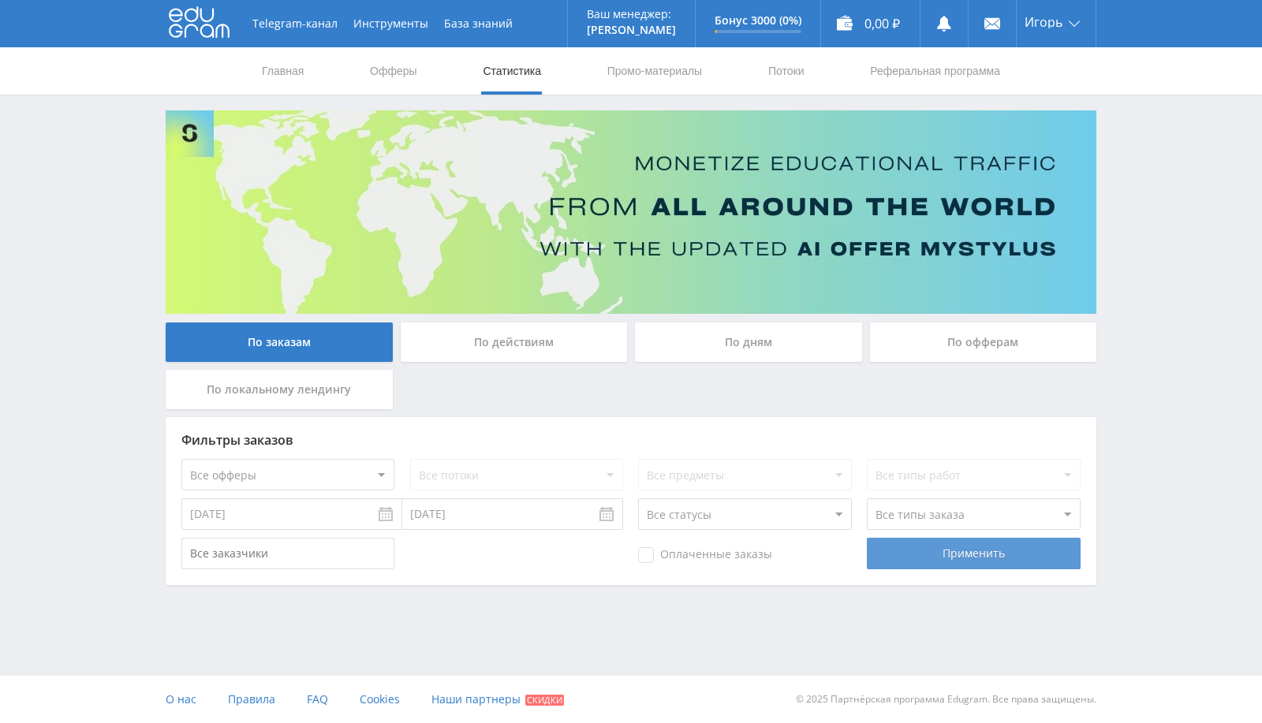
click at [936, 559] on div "Применить" at bounding box center [973, 554] width 213 height 32
click at [520, 328] on div "По действиям" at bounding box center [514, 342] width 227 height 39
click at [0, 0] on input "По действиям" at bounding box center [0, 0] width 0 height 0
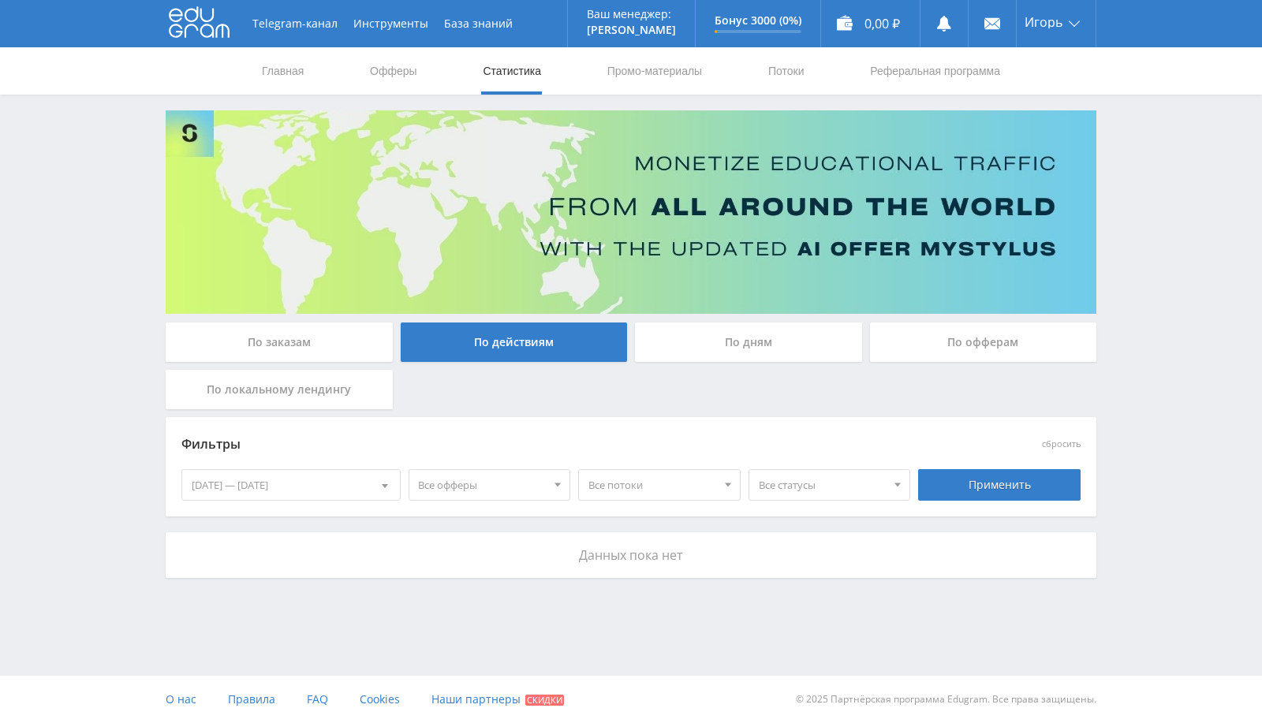
click at [282, 483] on div "29.08.2025 — 04.09.2025" at bounding box center [291, 485] width 218 height 30
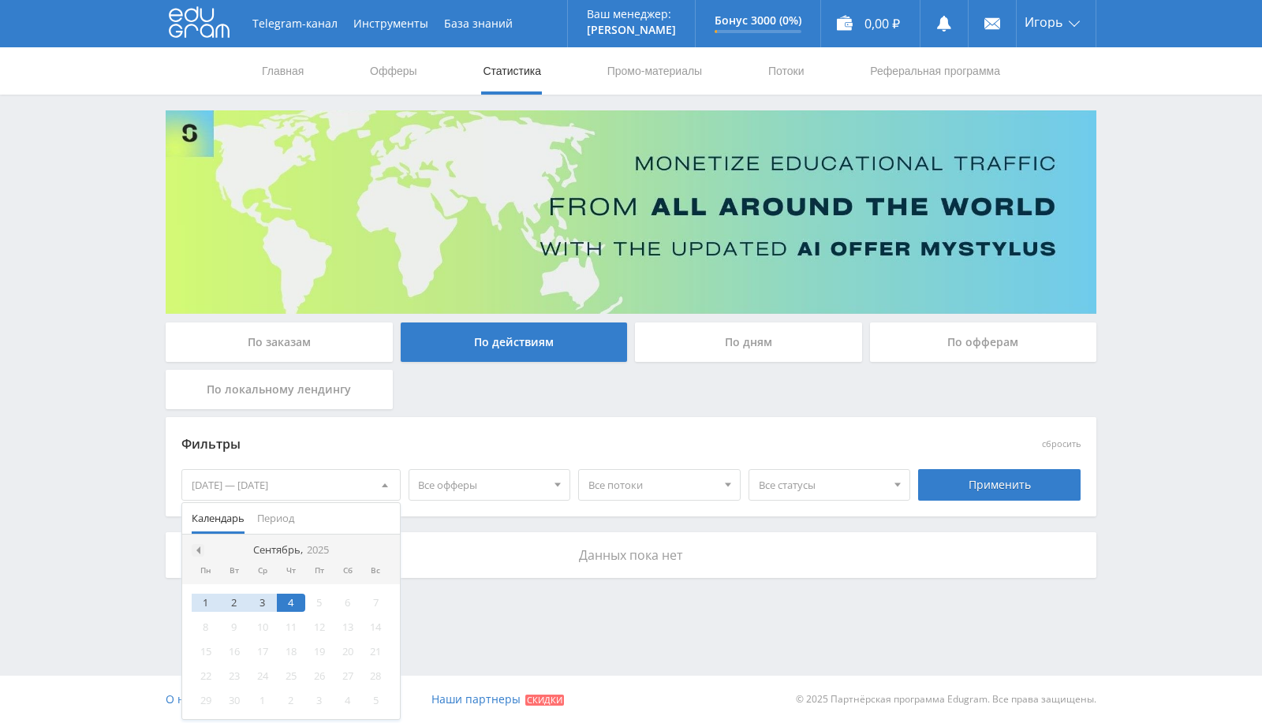
click at [200, 555] on div at bounding box center [198, 550] width 13 height 13
click at [295, 650] on div "14" at bounding box center [291, 652] width 28 height 18
click at [378, 549] on div at bounding box center [384, 550] width 13 height 13
click at [293, 599] on div "4" at bounding box center [291, 603] width 28 height 18
click at [1013, 487] on div "Применить" at bounding box center [999, 485] width 162 height 32
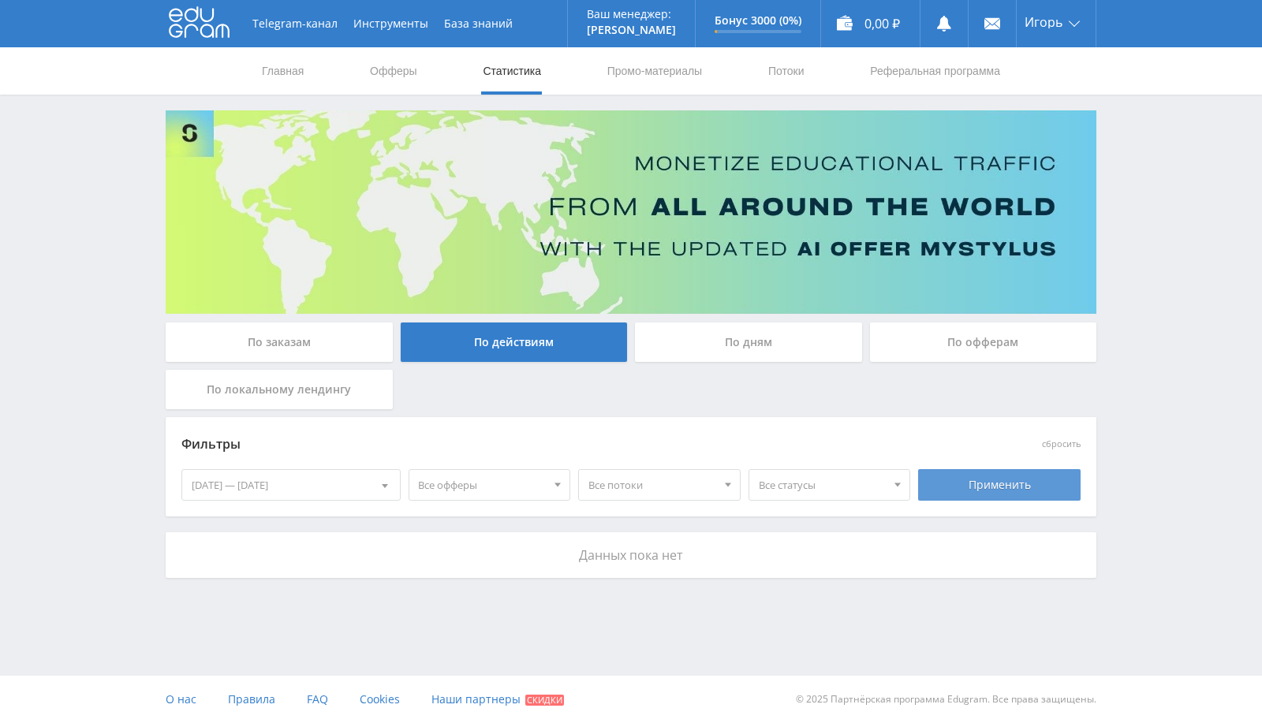
click at [1013, 487] on div "Применить" at bounding box center [999, 485] width 162 height 32
click at [761, 319] on div "По заказам По действиям По дням По офферам По локальному лендингу Фильтры сброс…" at bounding box center [631, 344] width 946 height 468
click at [755, 354] on div "По дням" at bounding box center [748, 342] width 227 height 39
click at [0, 0] on input "По дням" at bounding box center [0, 0] width 0 height 0
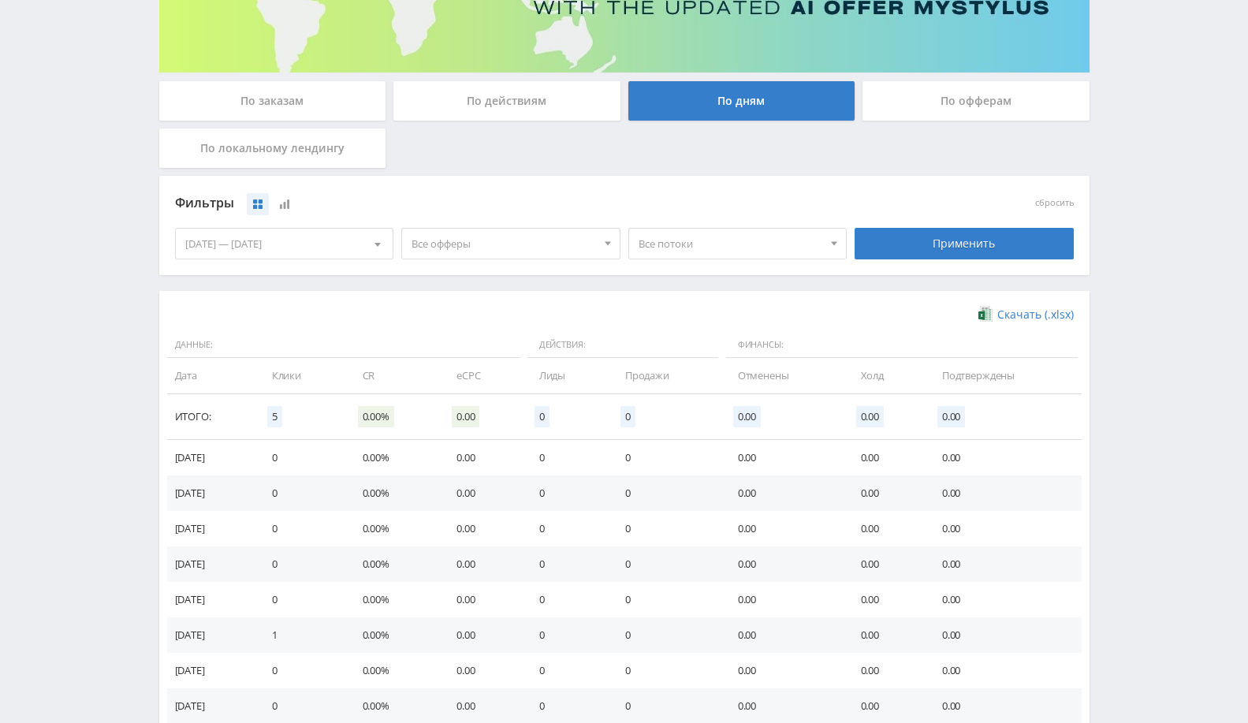
scroll to position [350, 0]
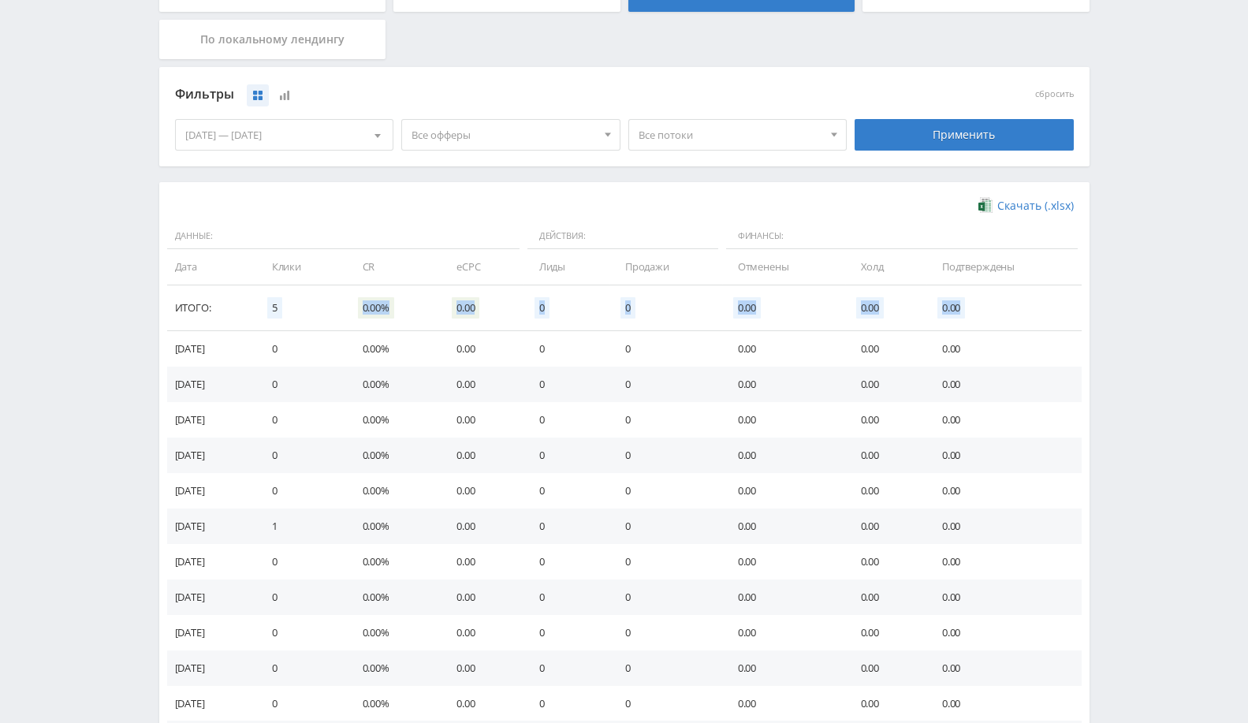
drag, startPoint x: 300, startPoint y: 305, endPoint x: 1028, endPoint y: 309, distance: 728.7
click at [1028, 309] on tr "Итого: 5 0.00% 0.00 0 0 0.00 0.00 0.00" at bounding box center [624, 308] width 915 height 46
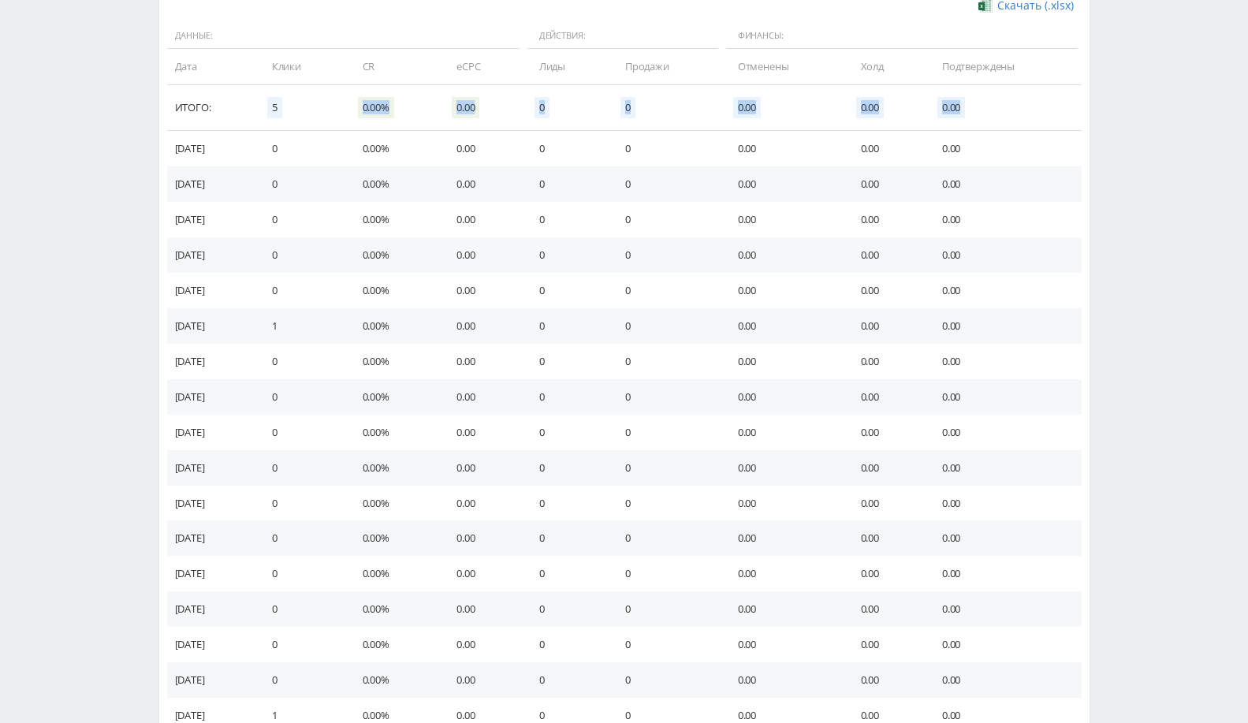
scroll to position [789, 0]
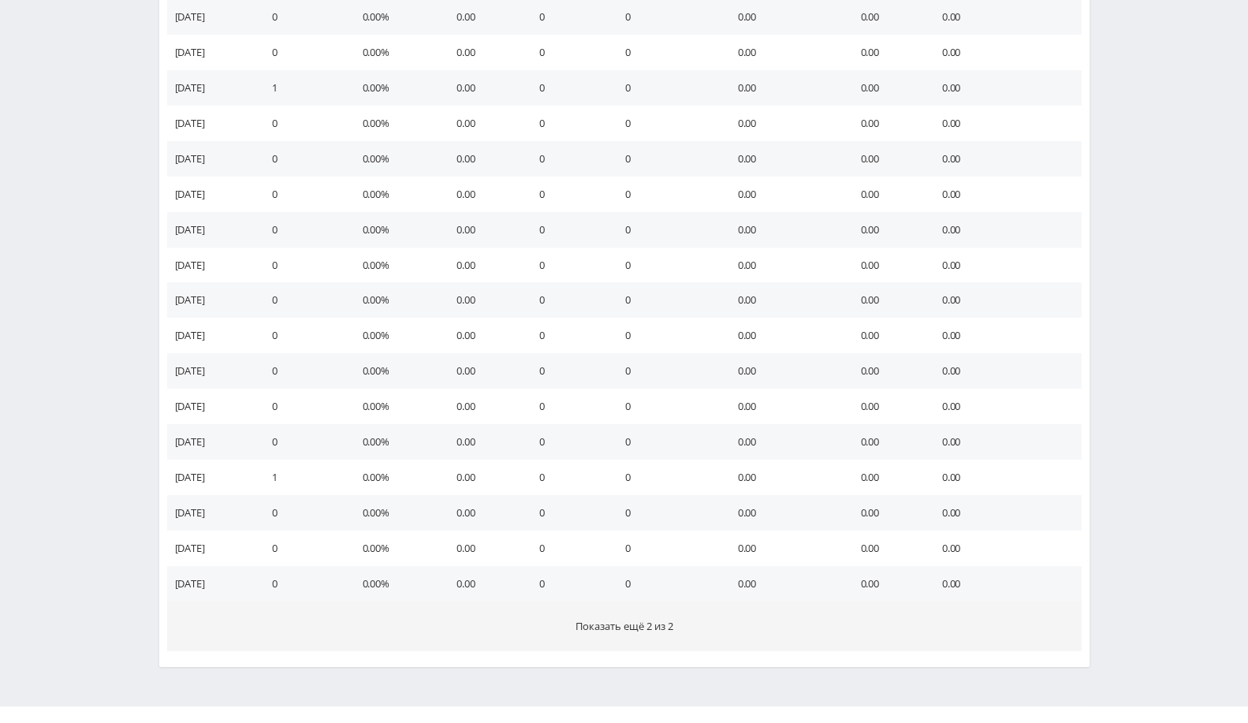
click at [617, 619] on span "Показать ещё 2 из 2" at bounding box center [625, 626] width 98 height 14
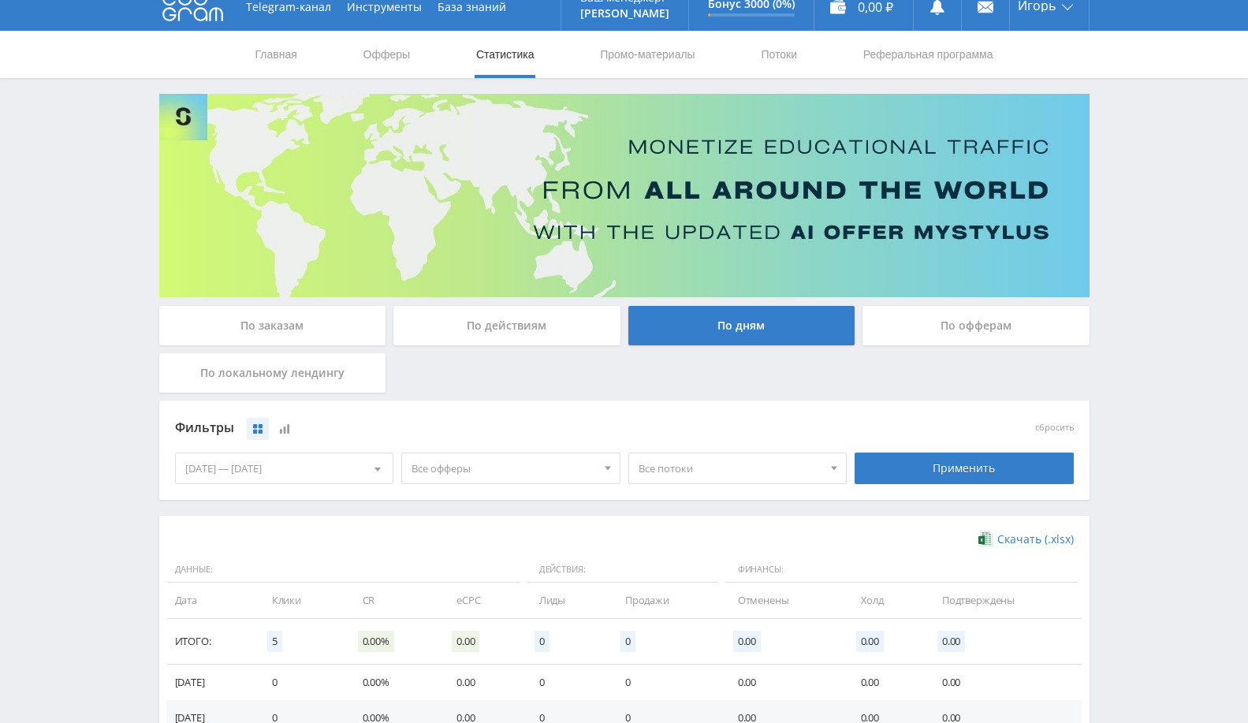
scroll to position [0, 0]
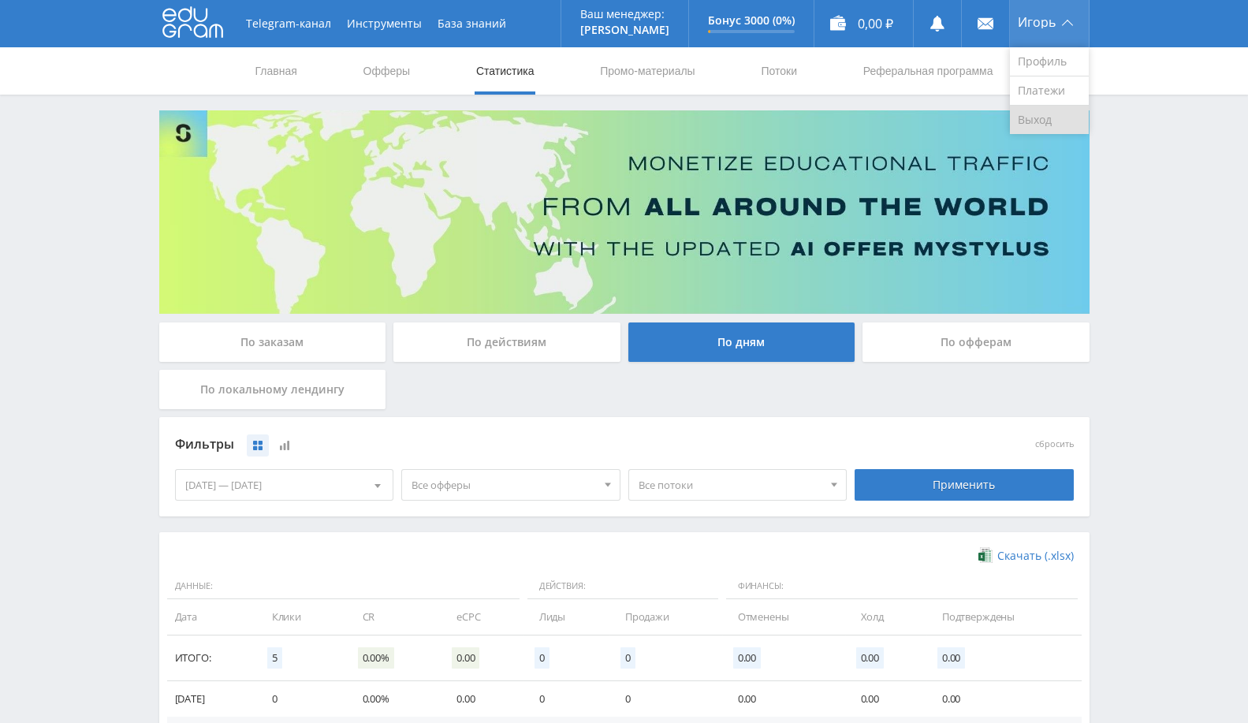
click at [1034, 117] on link "Выход" at bounding box center [1049, 120] width 79 height 28
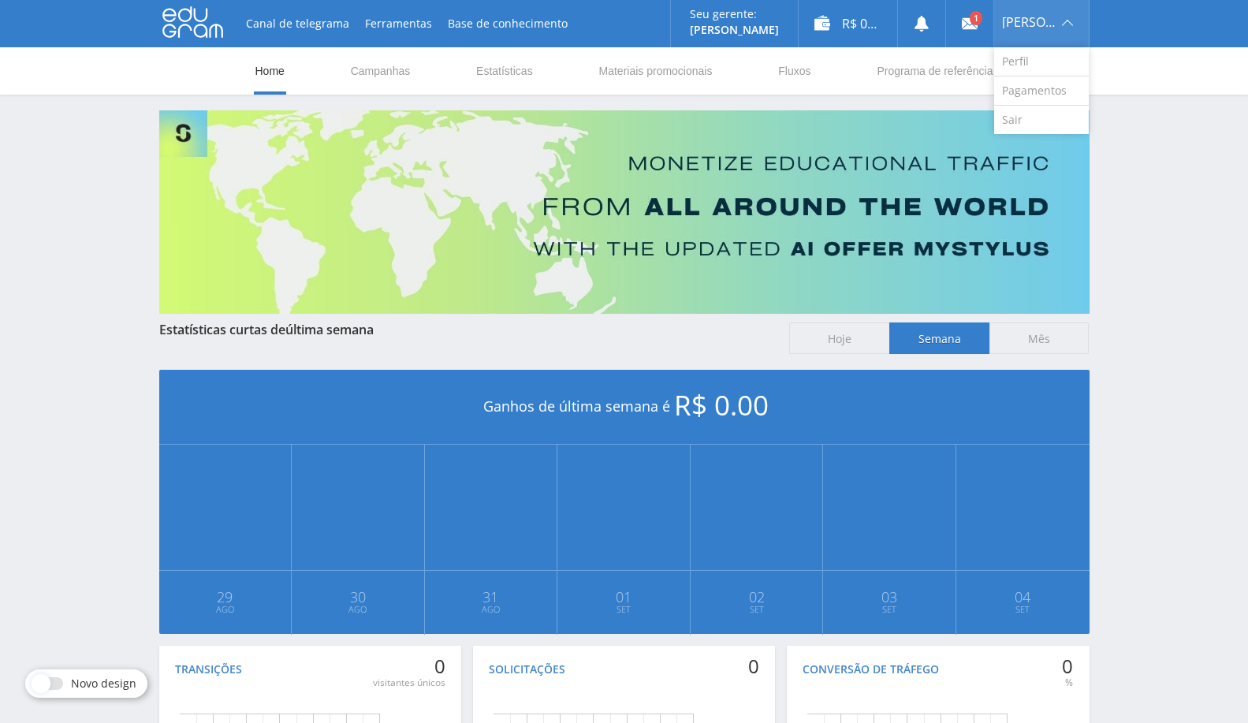
click at [1035, 21] on span "[PERSON_NAME]" at bounding box center [1029, 22] width 55 height 13
click at [1030, 132] on link "Sair" at bounding box center [1041, 120] width 95 height 28
